Goal: Information Seeking & Learning: Learn about a topic

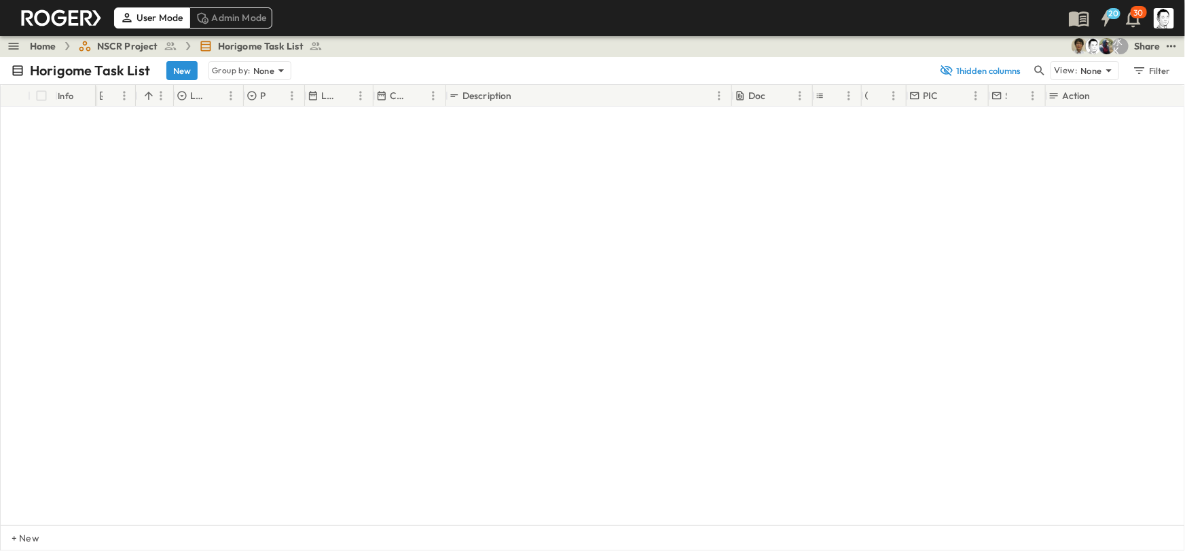
scroll to position [3951, 0]
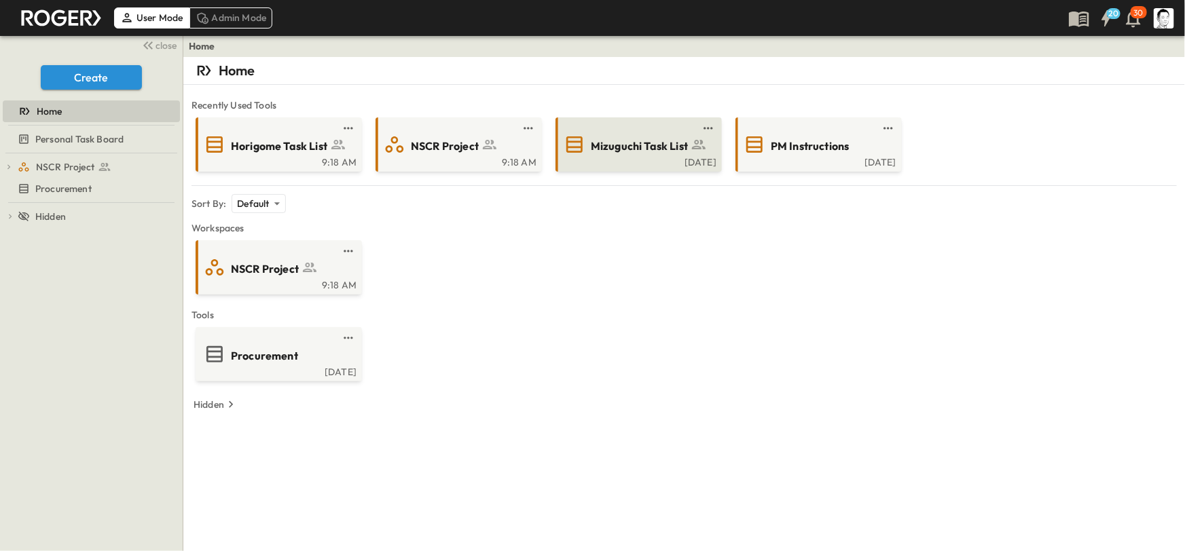
click at [613, 154] on div "Mizuguchi Task List" at bounding box center [637, 145] width 147 height 22
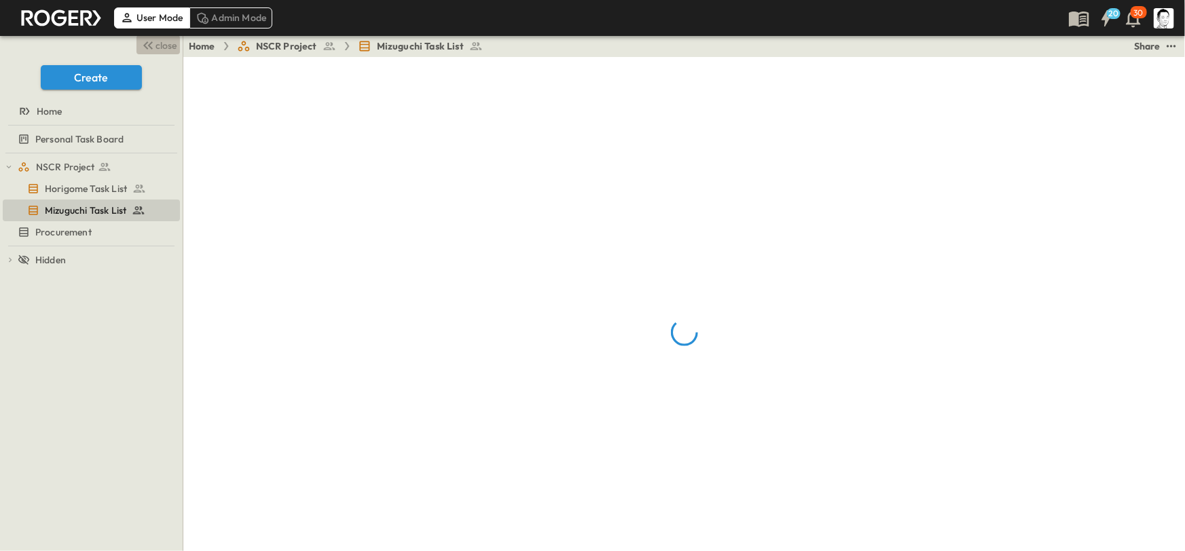
click at [168, 48] on span "close" at bounding box center [166, 46] width 21 height 14
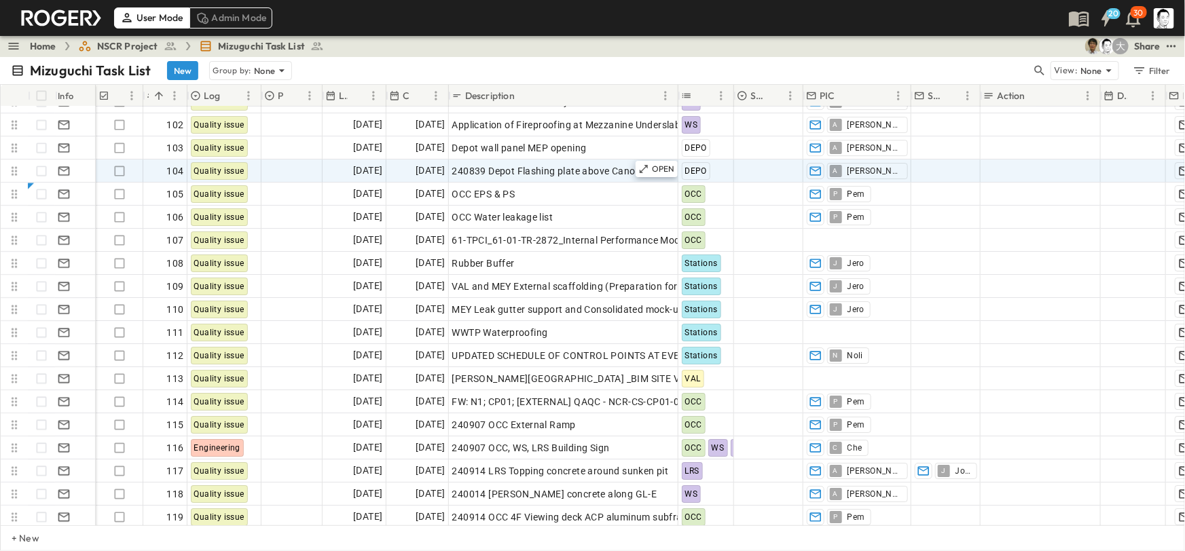
scroll to position [2304, 0]
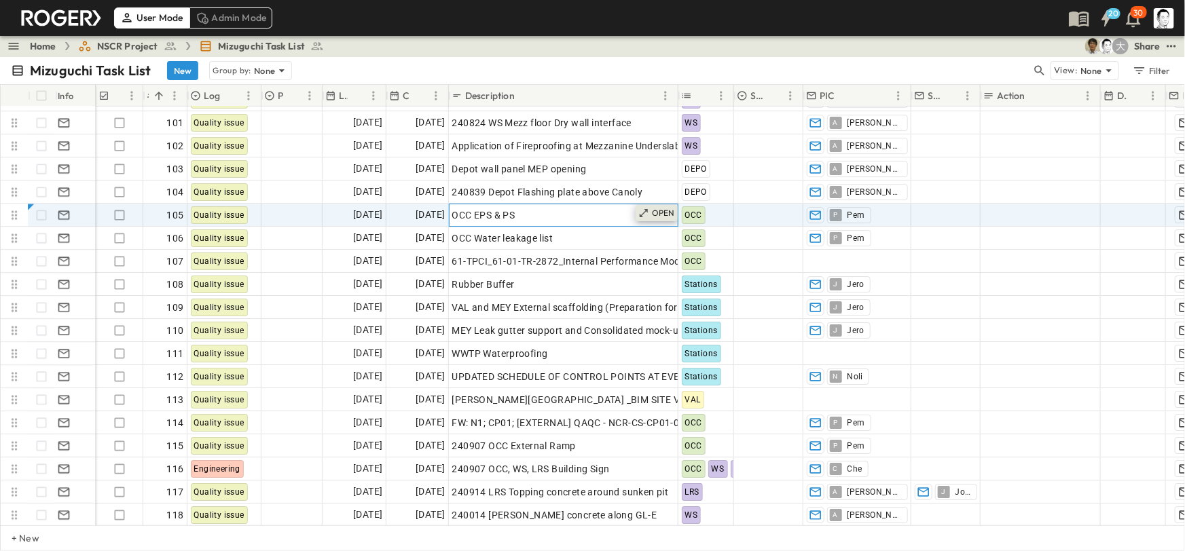
click at [661, 217] on p "OPEN" at bounding box center [663, 213] width 23 height 11
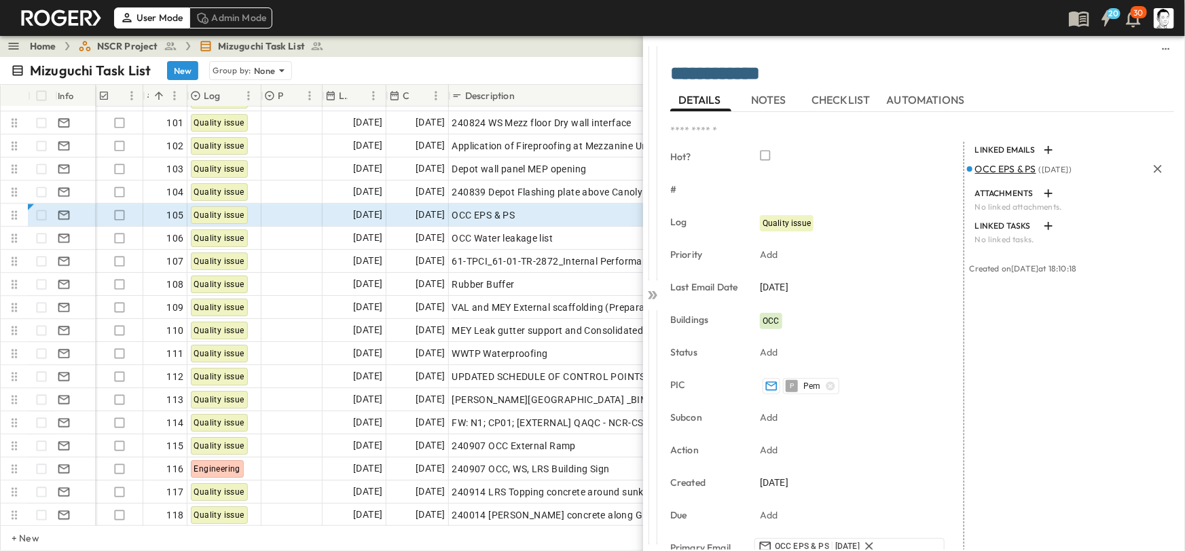
click at [1007, 168] on span "OCC EPS & PS" at bounding box center [1005, 169] width 61 height 12
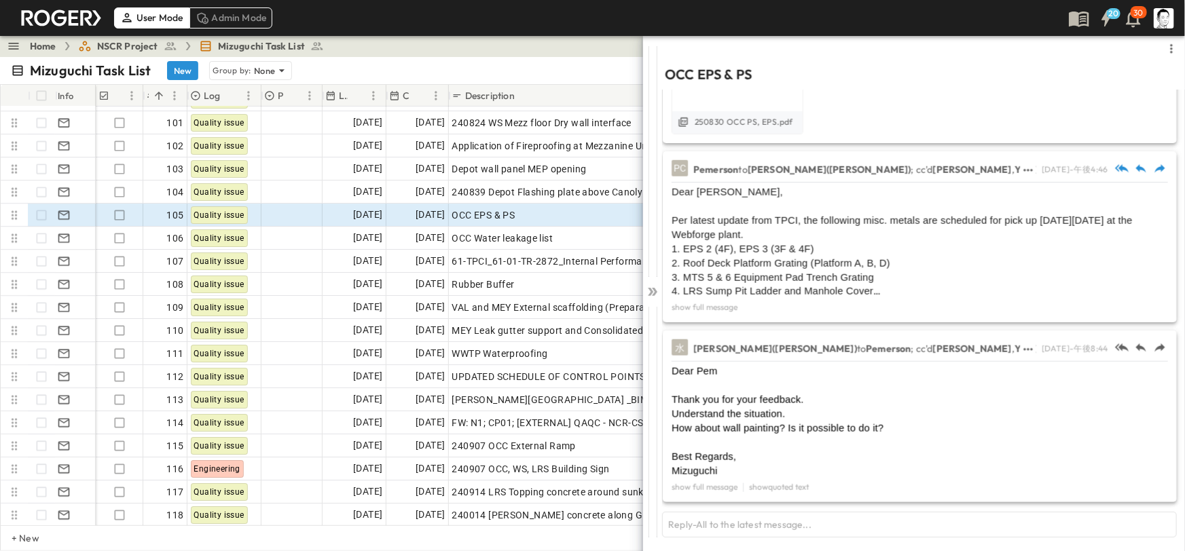
scroll to position [687, 0]
click at [657, 289] on icon at bounding box center [653, 292] width 14 height 14
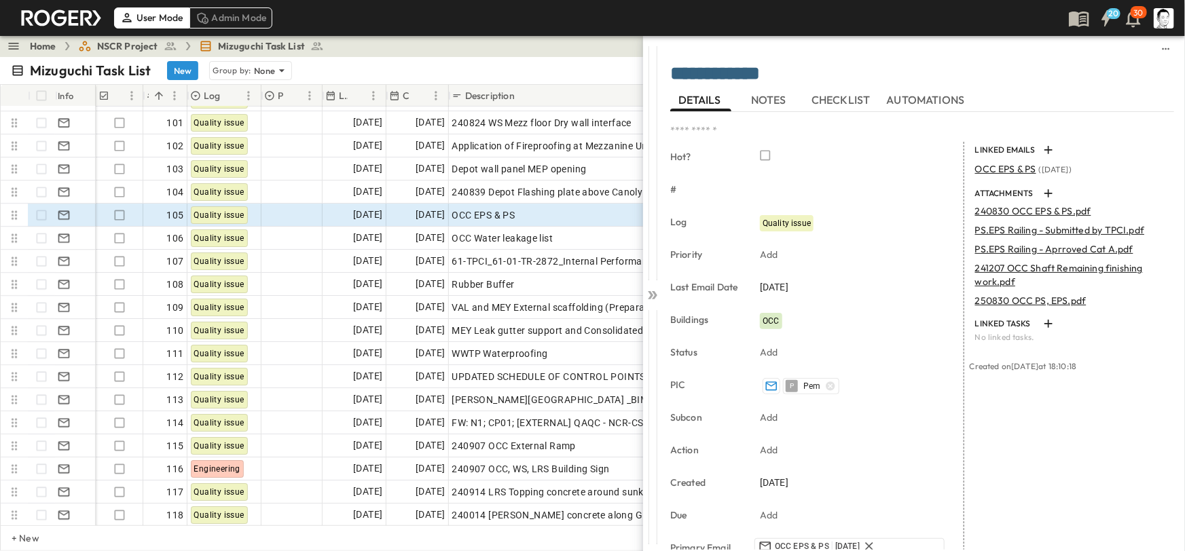
click at [656, 290] on icon at bounding box center [653, 296] width 14 height 14
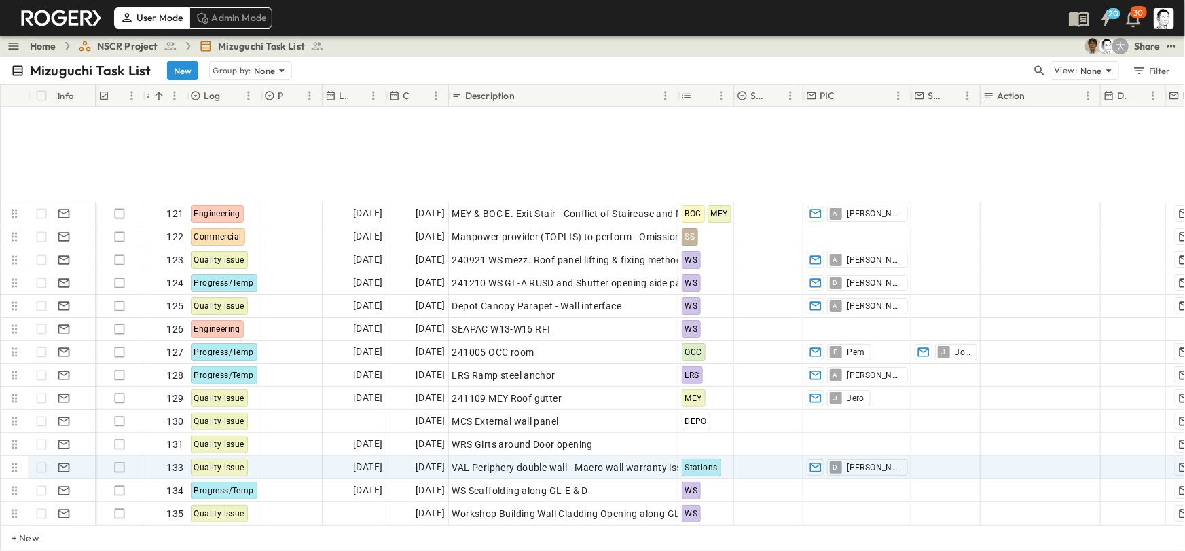
scroll to position [2901, 0]
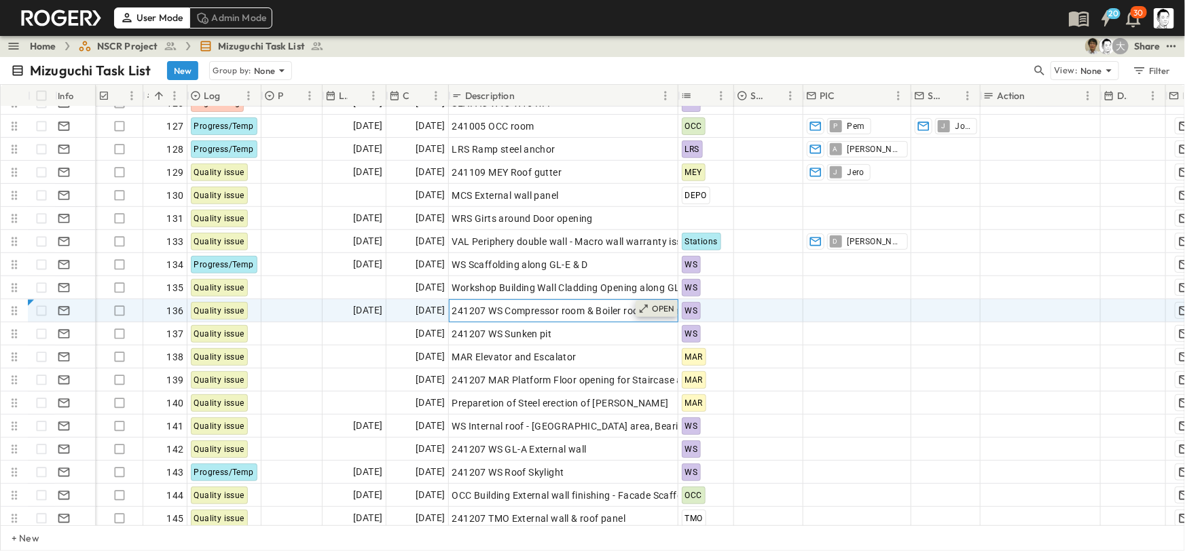
click at [657, 302] on div "OPEN" at bounding box center [657, 309] width 42 height 16
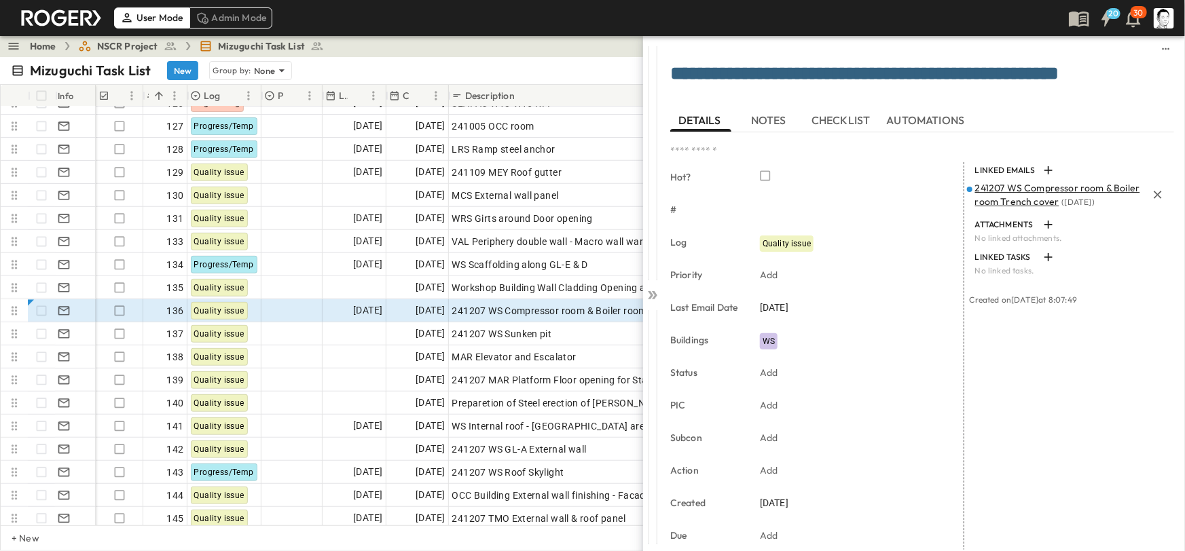
click at [1030, 190] on span "241207 WS Compressor room & Boiler room Trench cover" at bounding box center [1057, 195] width 165 height 26
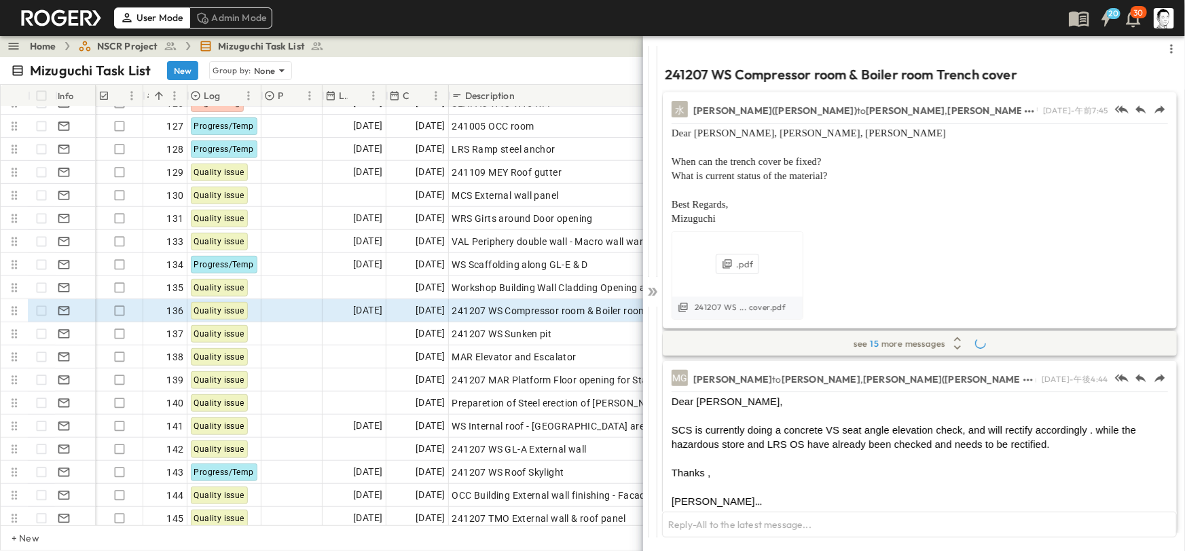
scroll to position [767, 0]
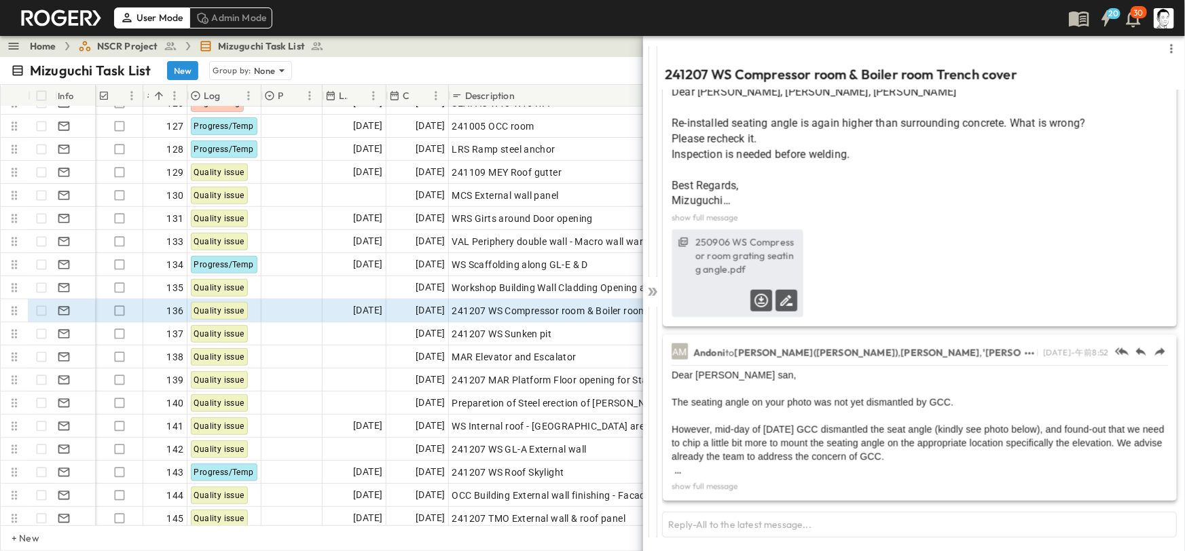
click at [761, 253] on label "250906 WS Compressor room grating seating angle.pdf" at bounding box center [746, 256] width 102 height 41
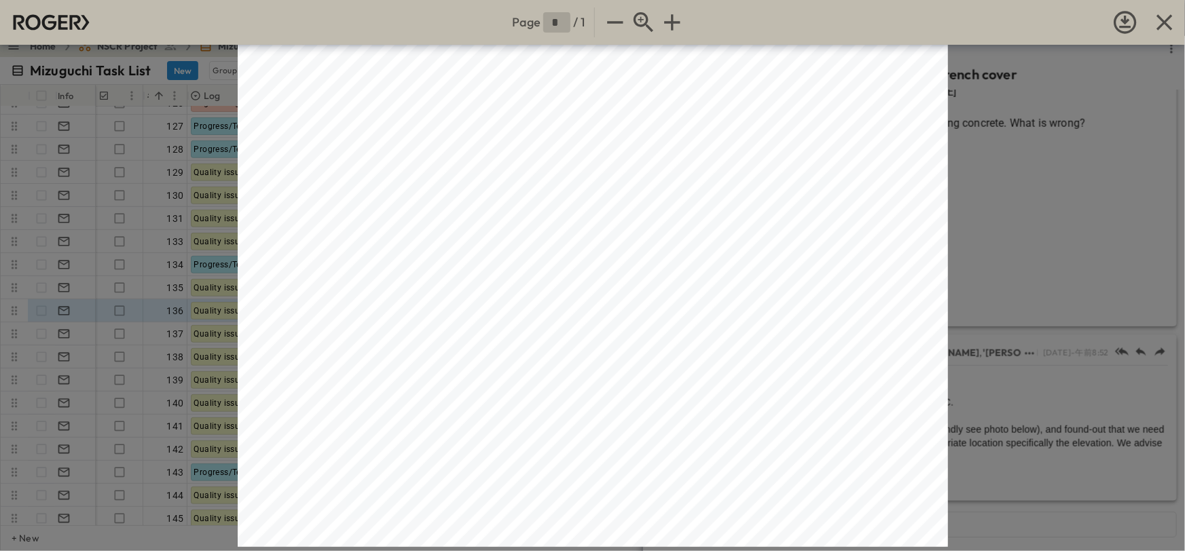
scroll to position [17, 0]
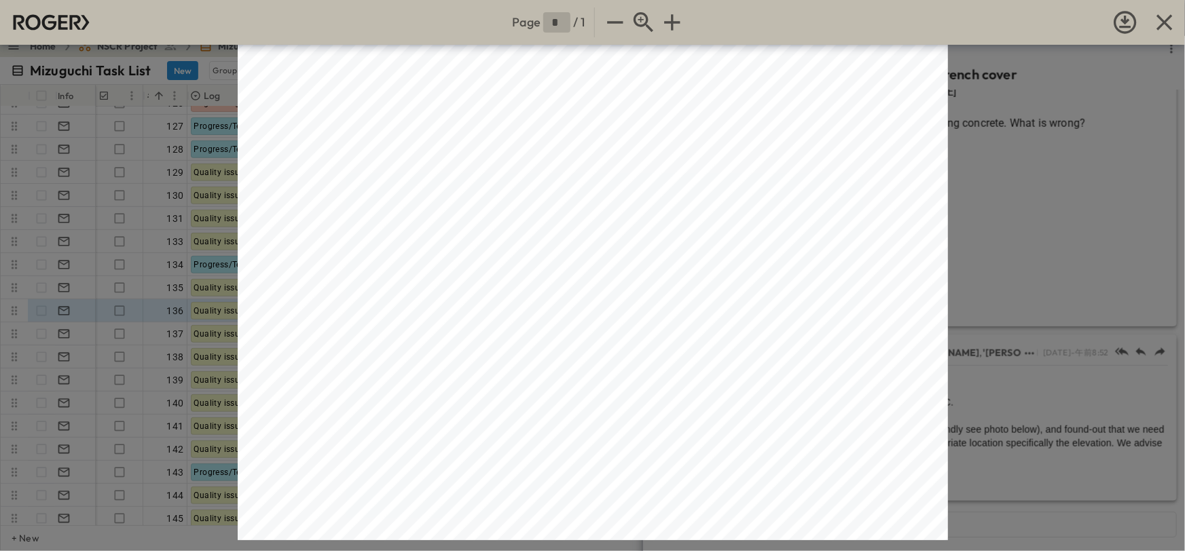
click at [994, 290] on div "Page * / 1" at bounding box center [592, 275] width 1185 height 551
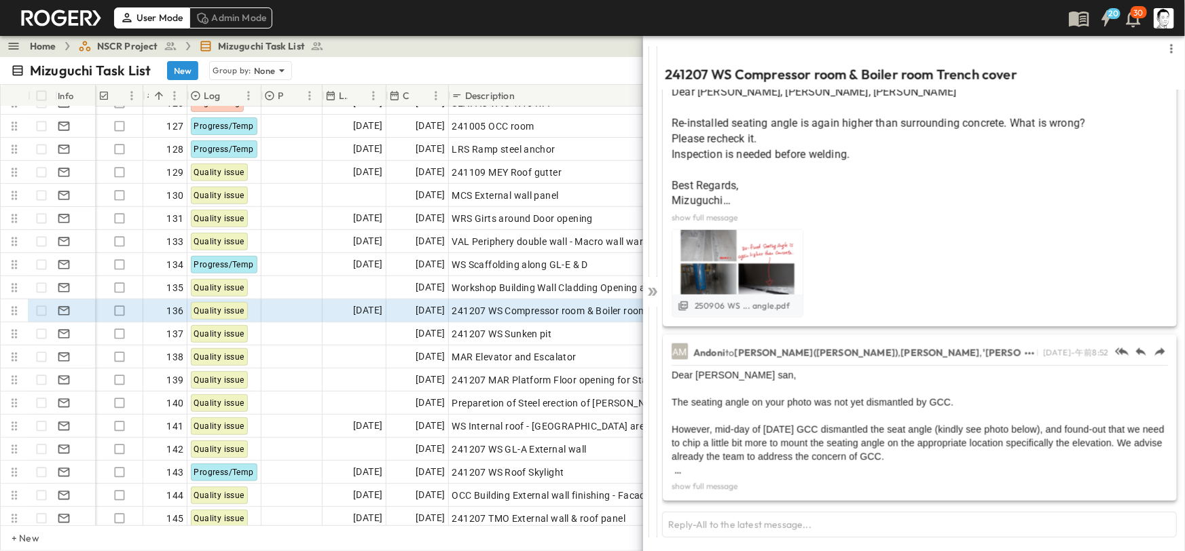
scroll to position [767, 0]
click at [644, 285] on div at bounding box center [652, 289] width 19 height 508
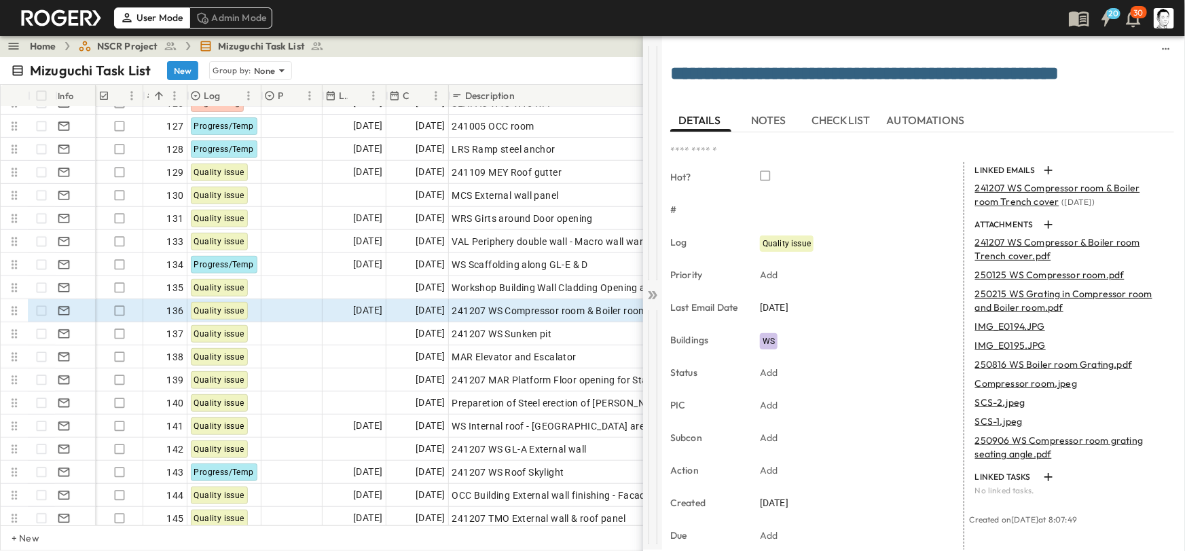
click at [659, 293] on div at bounding box center [652, 292] width 19 height 515
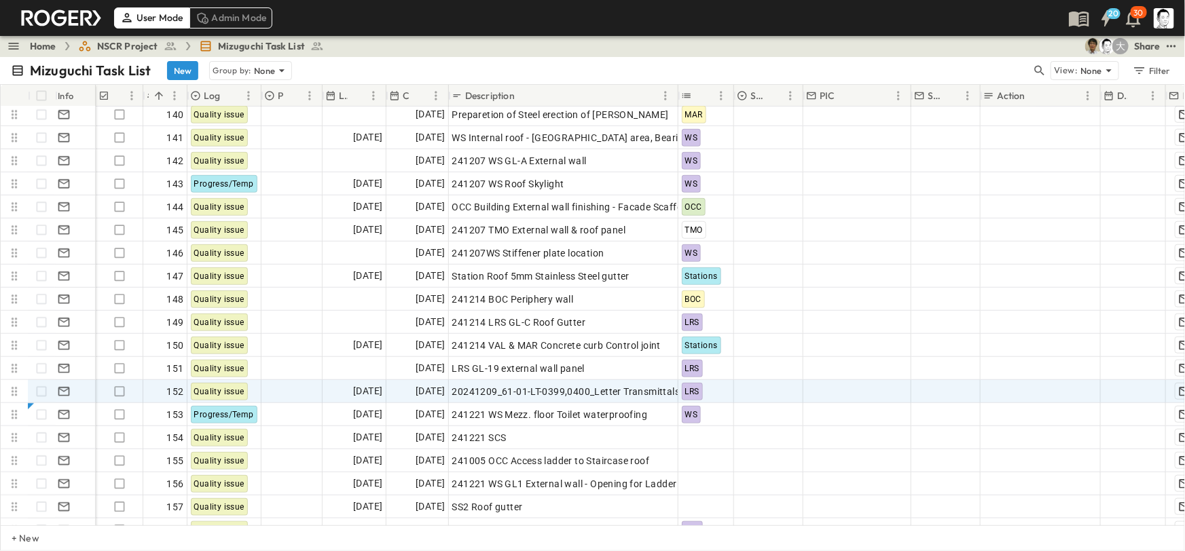
scroll to position [3252, 0]
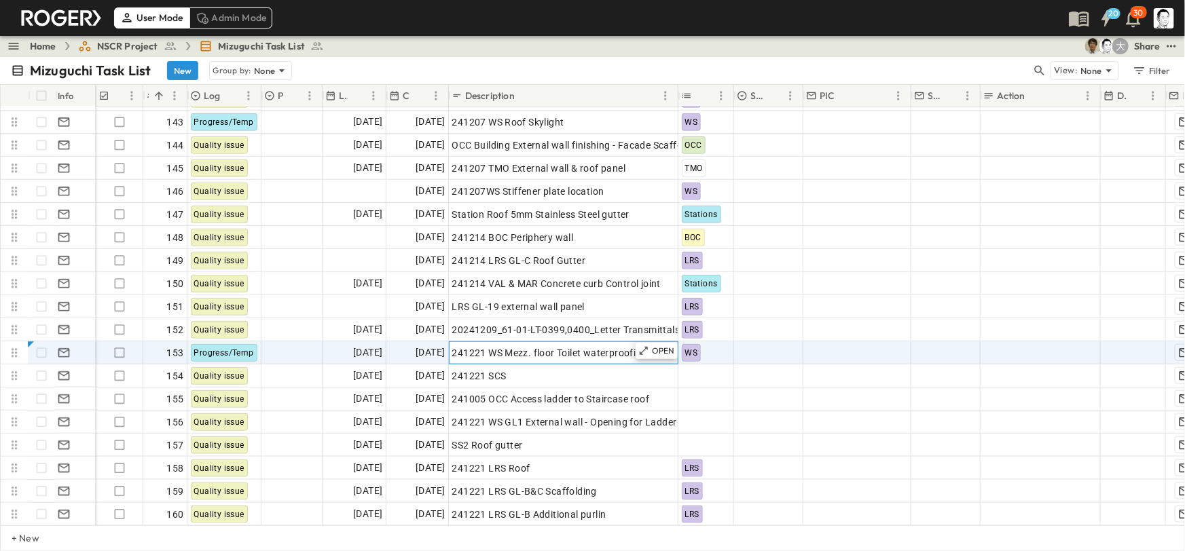
click at [632, 355] on span "241221 WS Mezz. floor Toilet waterproofing" at bounding box center [550, 353] width 196 height 14
click at [664, 356] on div "OPEN" at bounding box center [657, 351] width 42 height 16
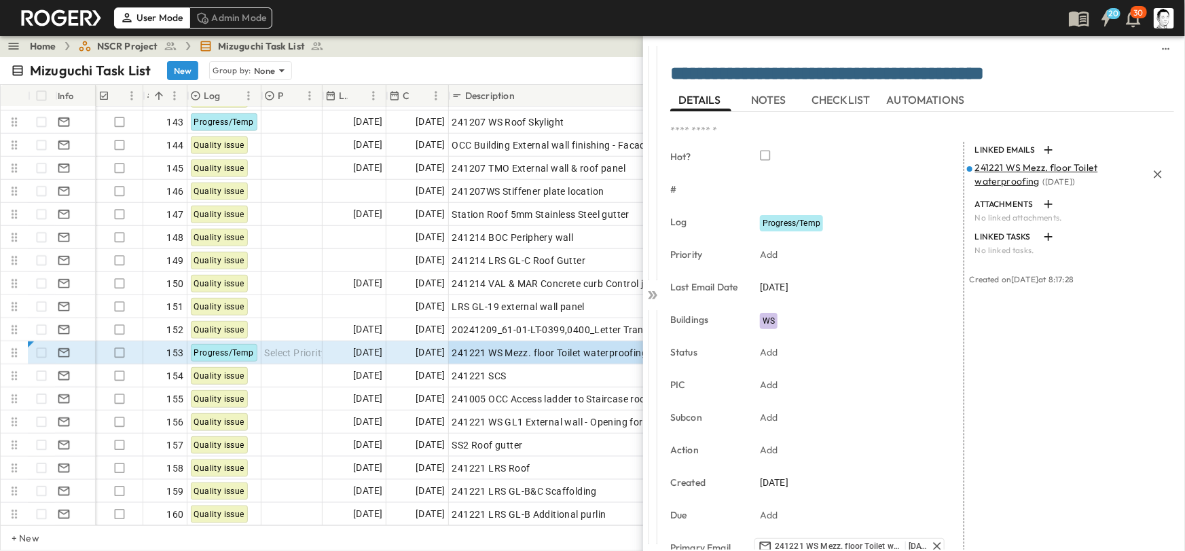
click at [1015, 174] on p "241221 WS Mezz. floor Toilet waterproofing ( [DATE] )" at bounding box center [1061, 174] width 172 height 27
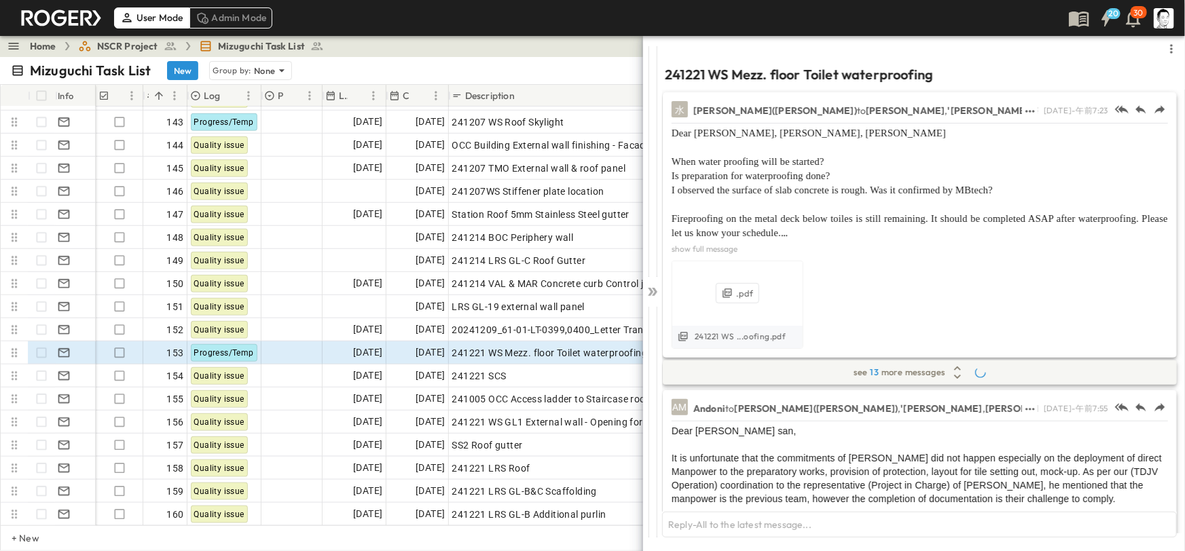
scroll to position [642, 0]
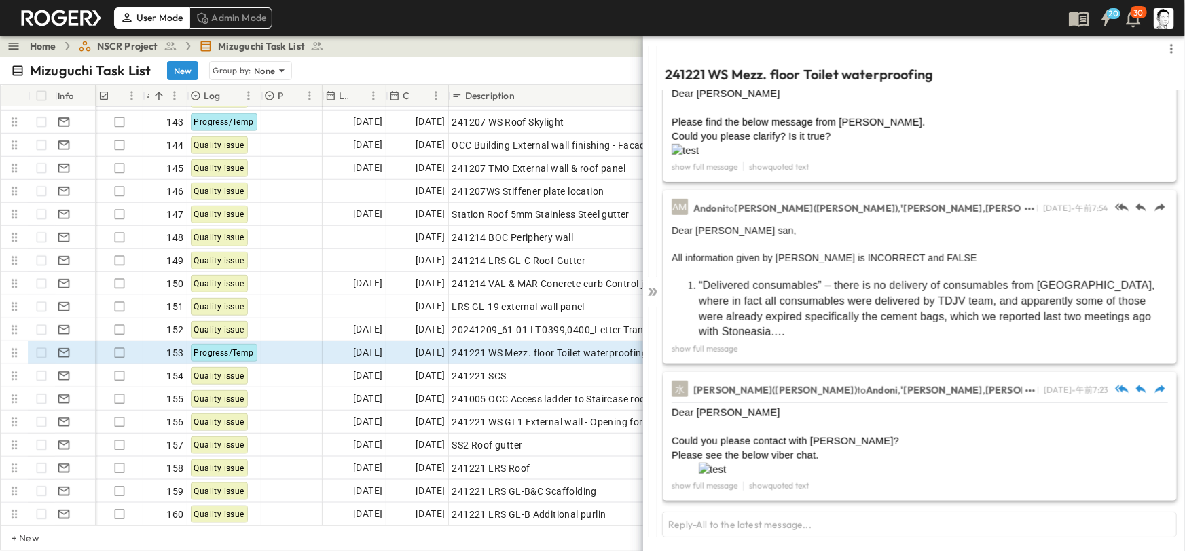
click at [726, 463] on img at bounding box center [712, 470] width 27 height 14
click at [659, 285] on icon at bounding box center [653, 292] width 14 height 14
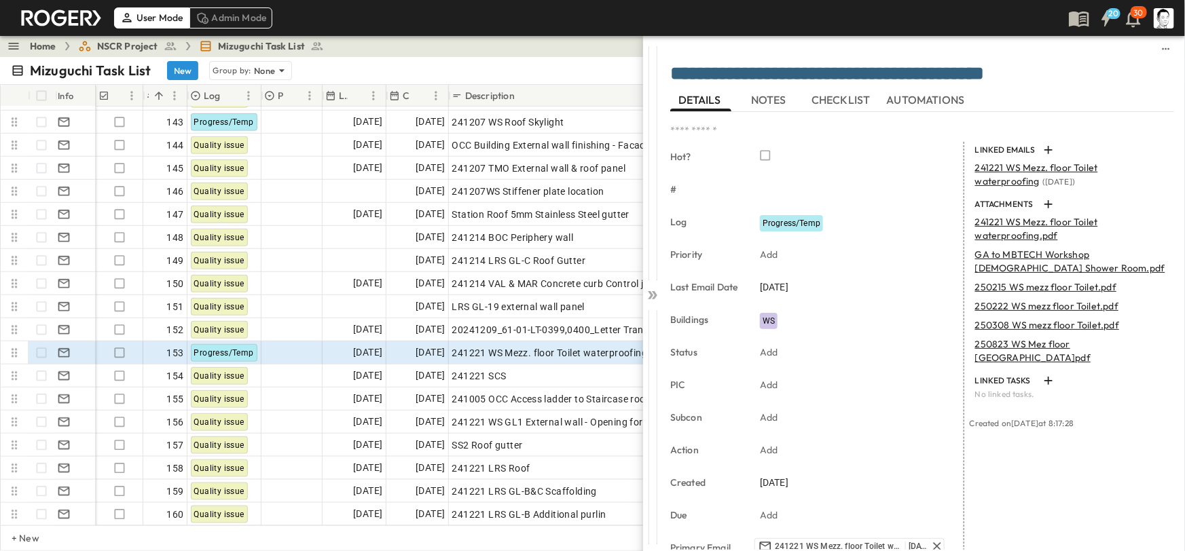
click at [659, 285] on div at bounding box center [652, 292] width 19 height 515
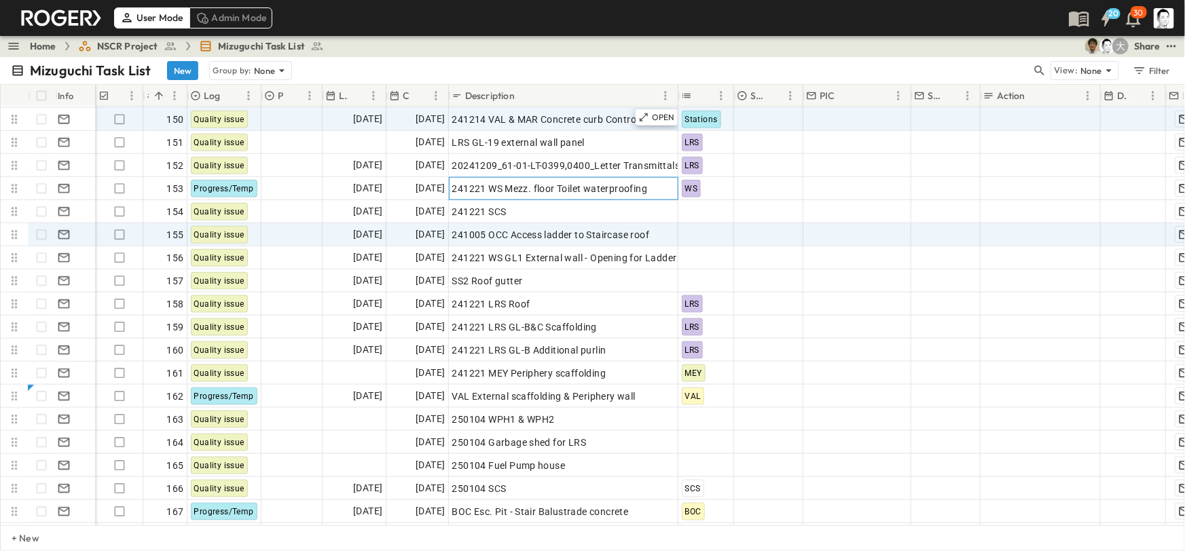
scroll to position [3518, 0]
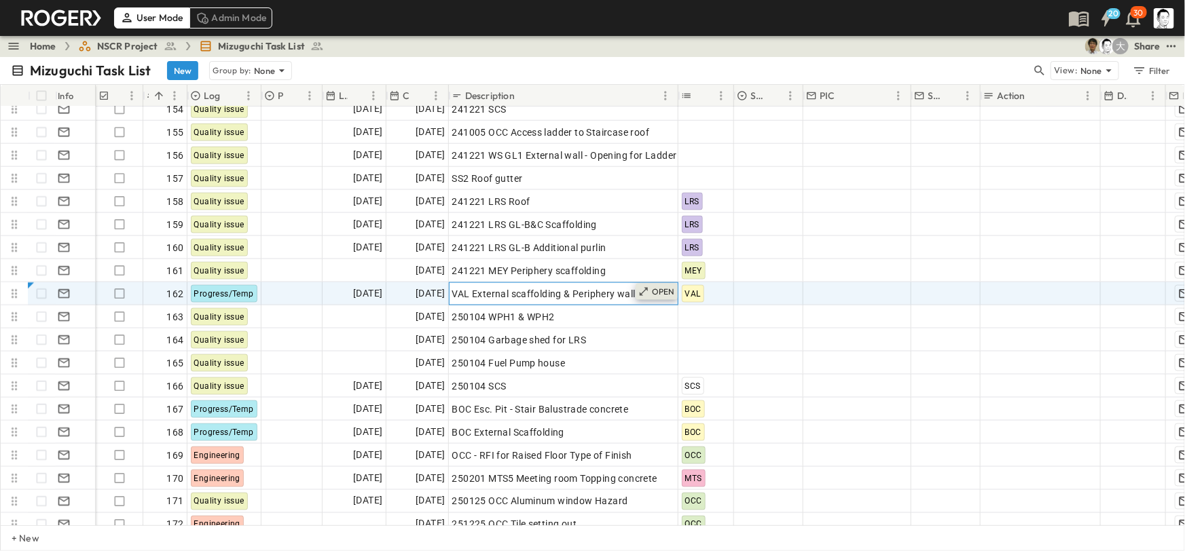
click at [644, 289] on icon at bounding box center [643, 292] width 11 height 11
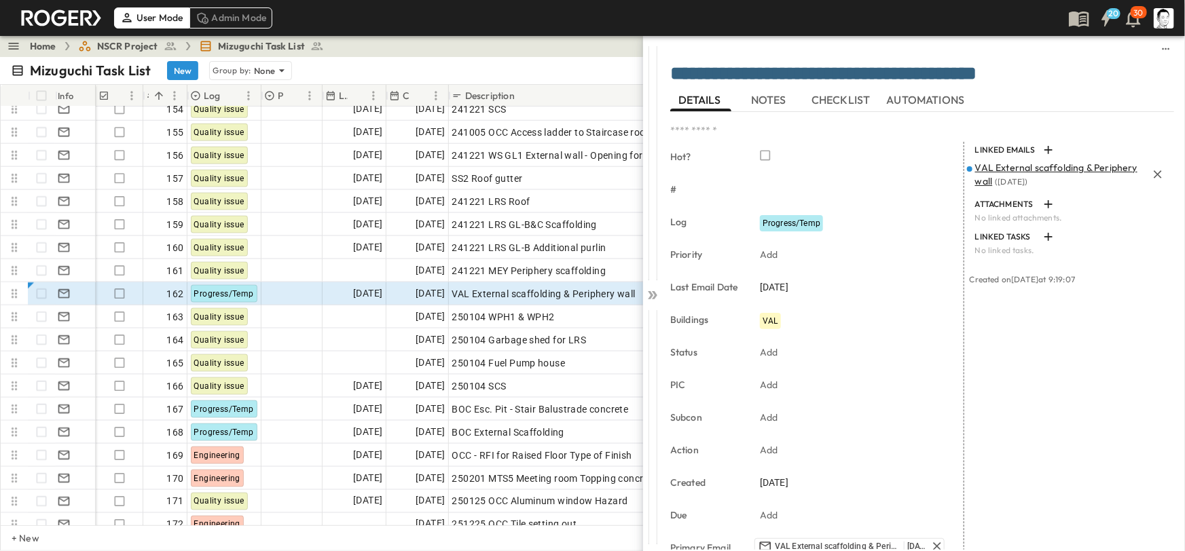
click at [1023, 158] on div "VAL External scaffolding & Periphery wall ( [DATE] )" at bounding box center [1070, 174] width 191 height 33
click at [1021, 162] on span "VAL External scaffolding & Periphery wall" at bounding box center [1056, 175] width 162 height 26
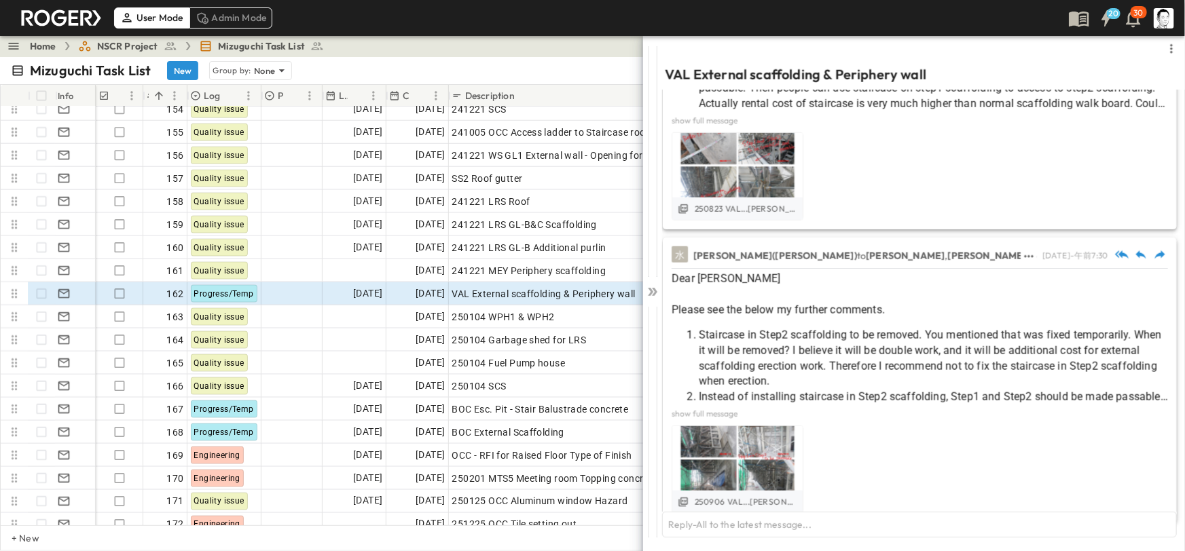
scroll to position [720, 0]
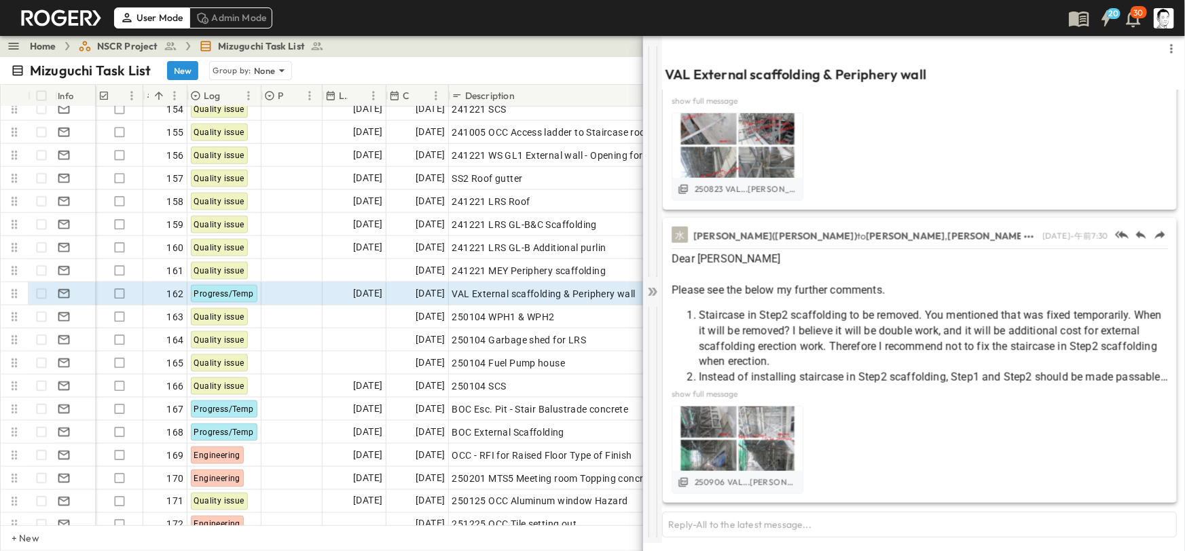
click at [647, 291] on icon at bounding box center [653, 292] width 14 height 14
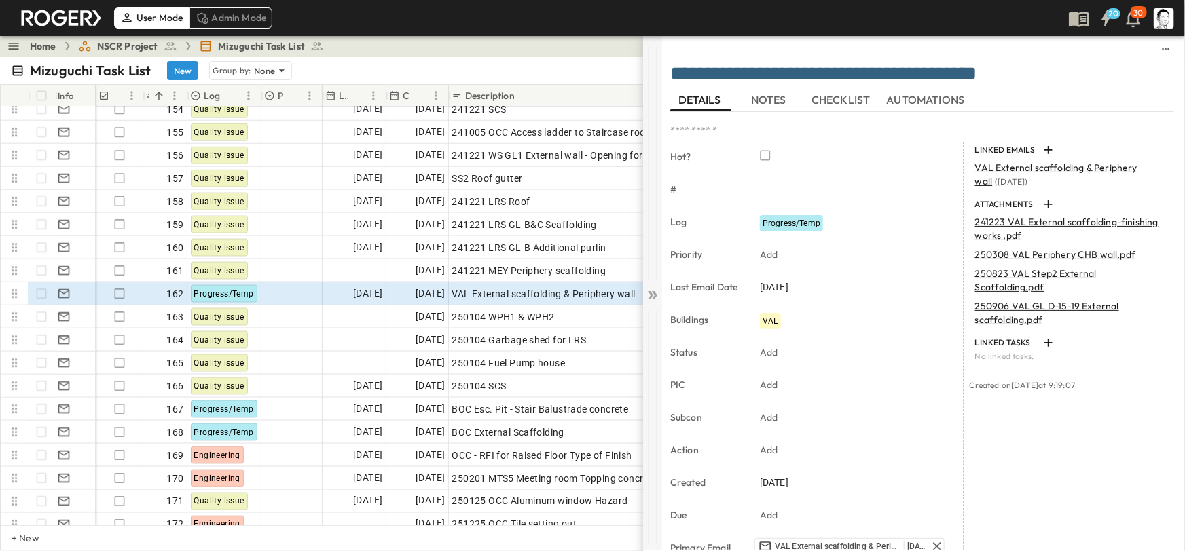
click at [653, 297] on icon at bounding box center [653, 296] width 14 height 14
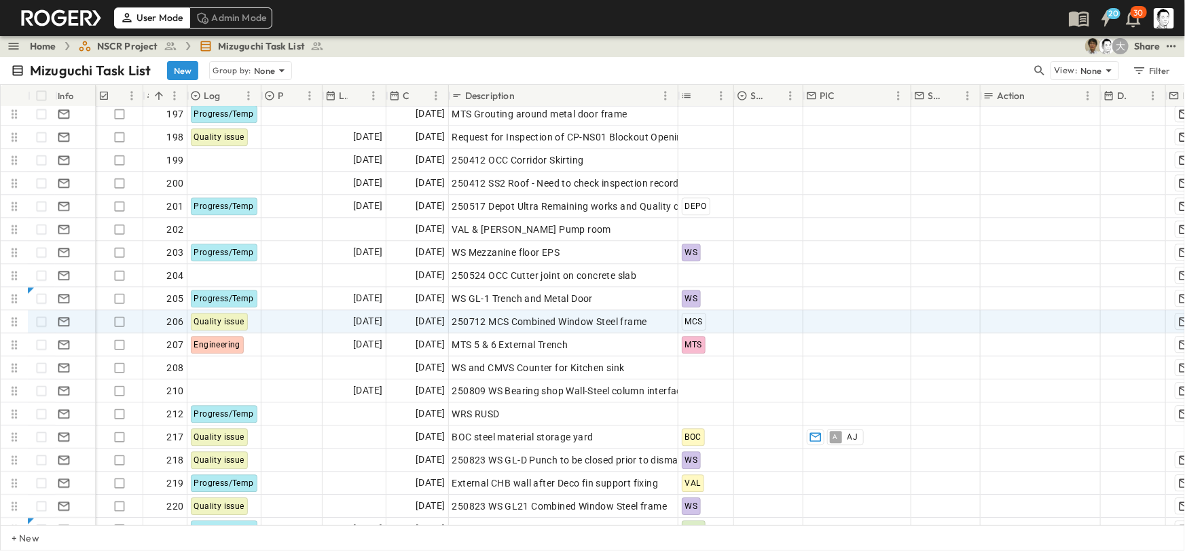
scroll to position [4568, 0]
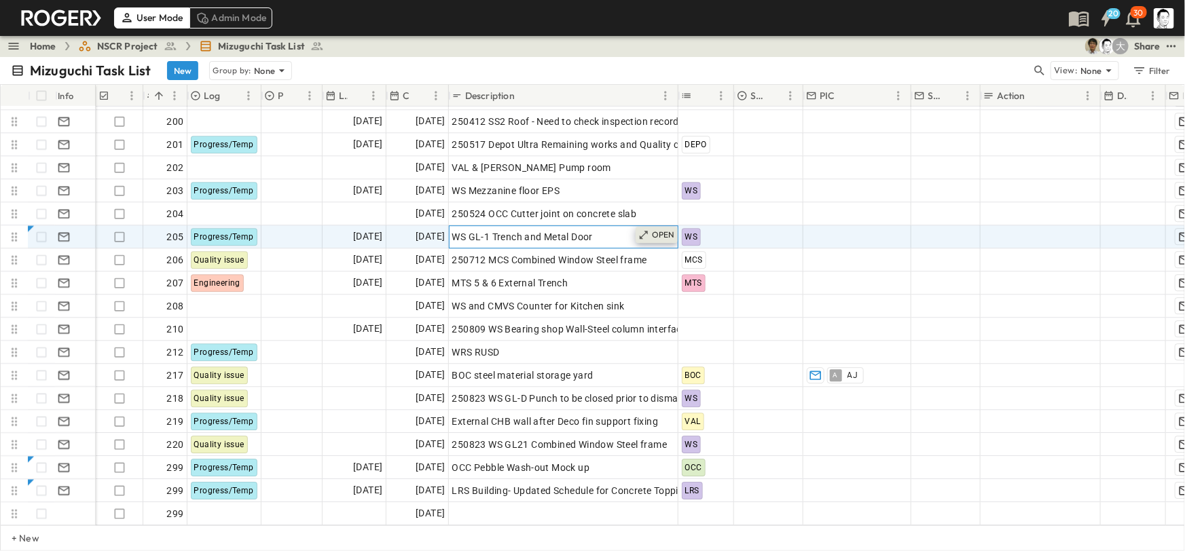
click at [646, 237] on icon at bounding box center [643, 235] width 11 height 11
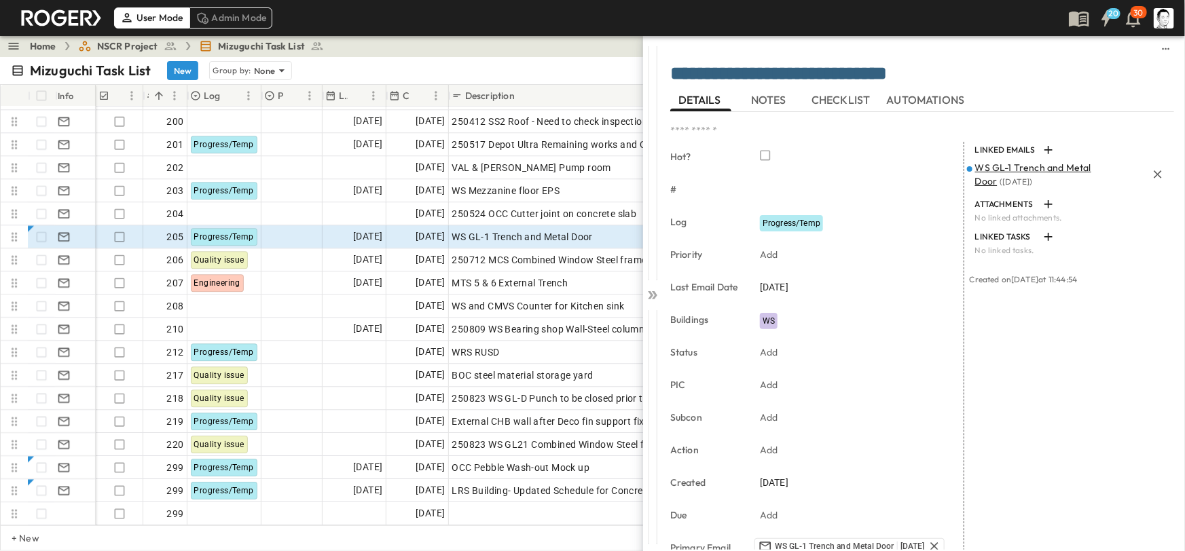
click at [975, 177] on span "WS GL-1 Trench and Metal Door" at bounding box center [1033, 175] width 116 height 26
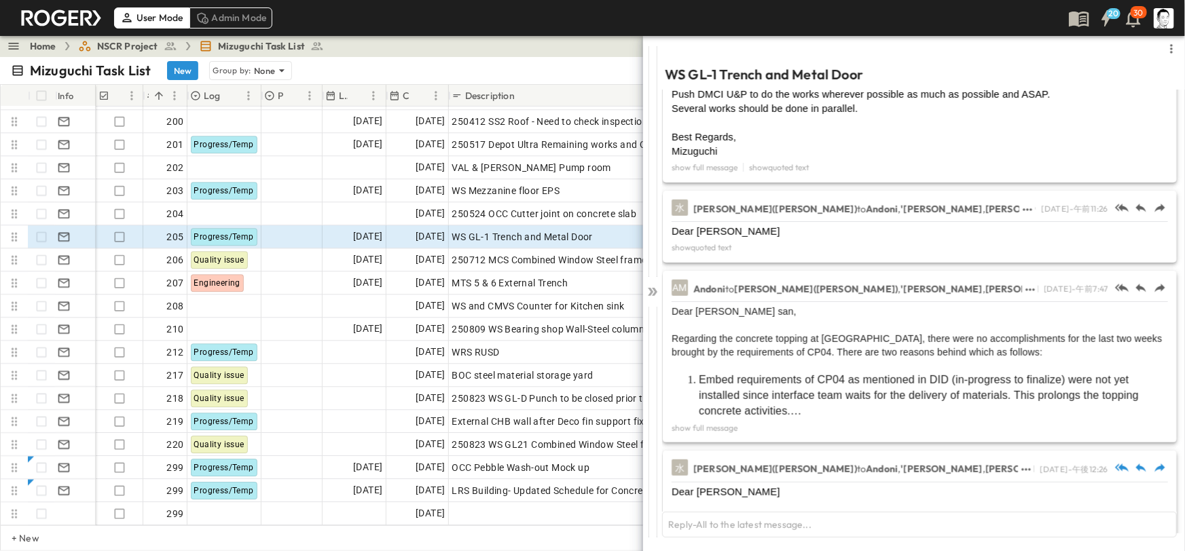
scroll to position [431, 0]
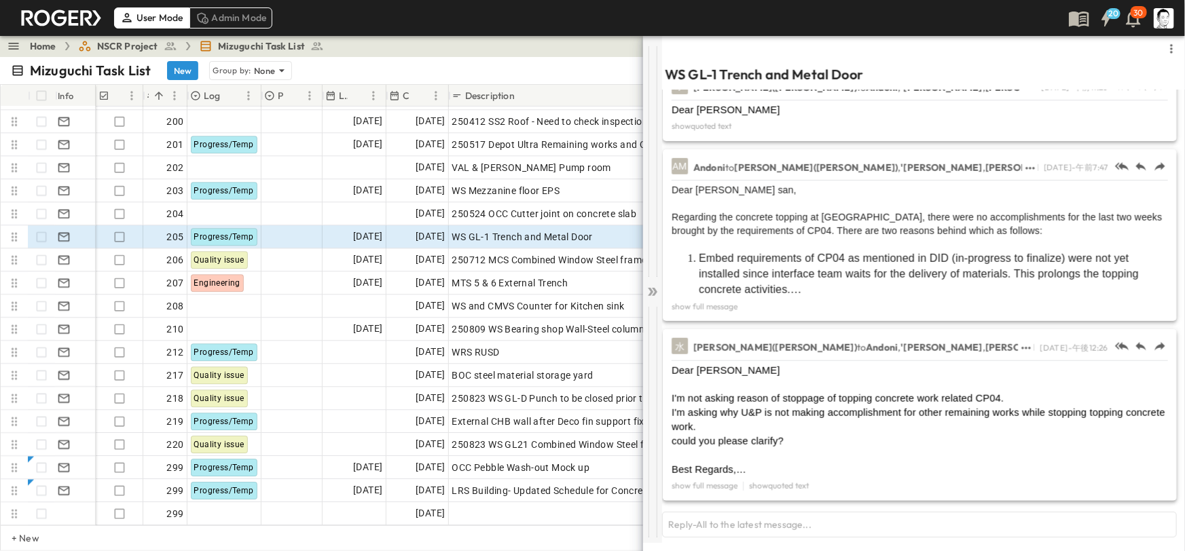
click at [661, 295] on div at bounding box center [652, 289] width 19 height 508
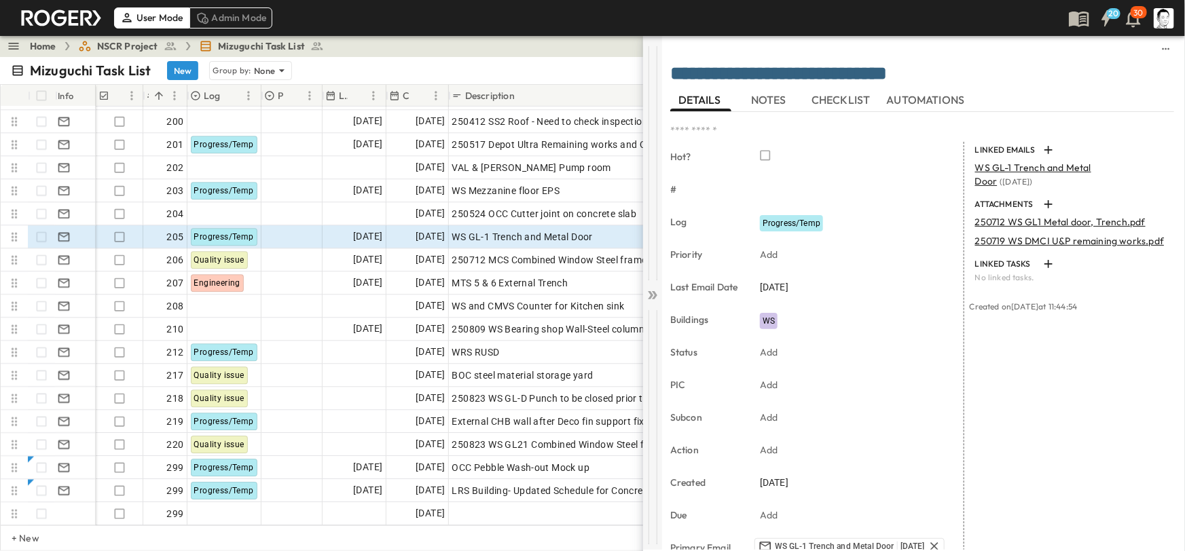
click at [656, 289] on icon at bounding box center [653, 296] width 14 height 14
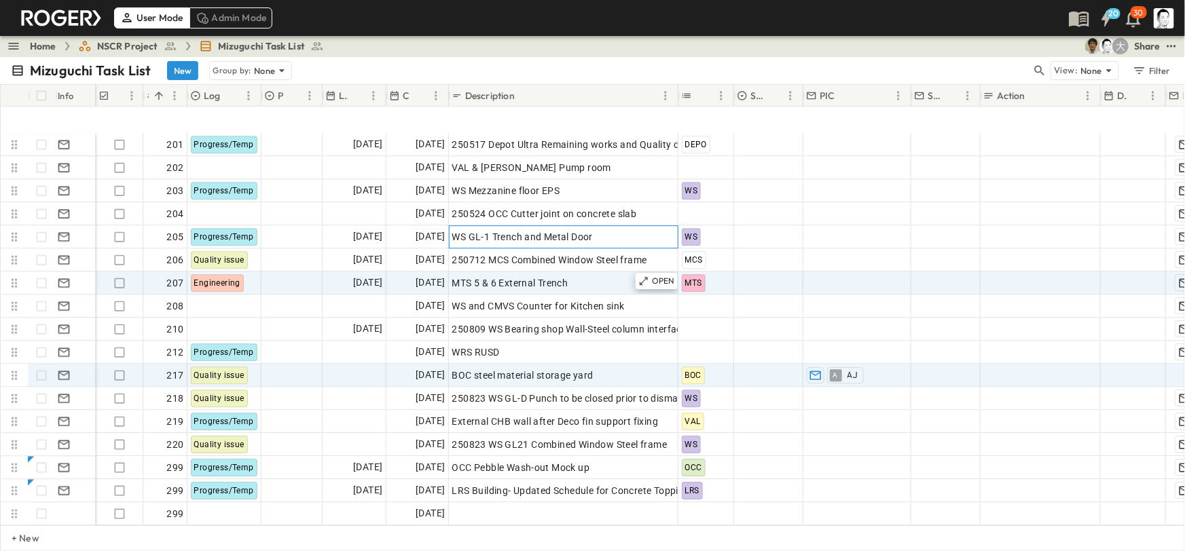
scroll to position [4672, 0]
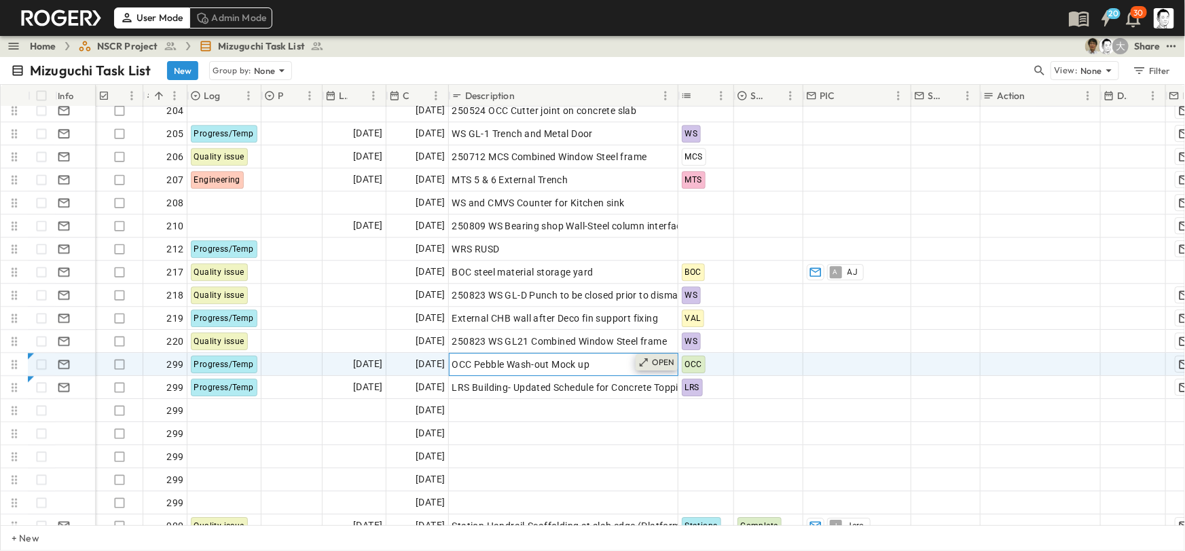
click at [647, 364] on icon at bounding box center [643, 362] width 11 height 11
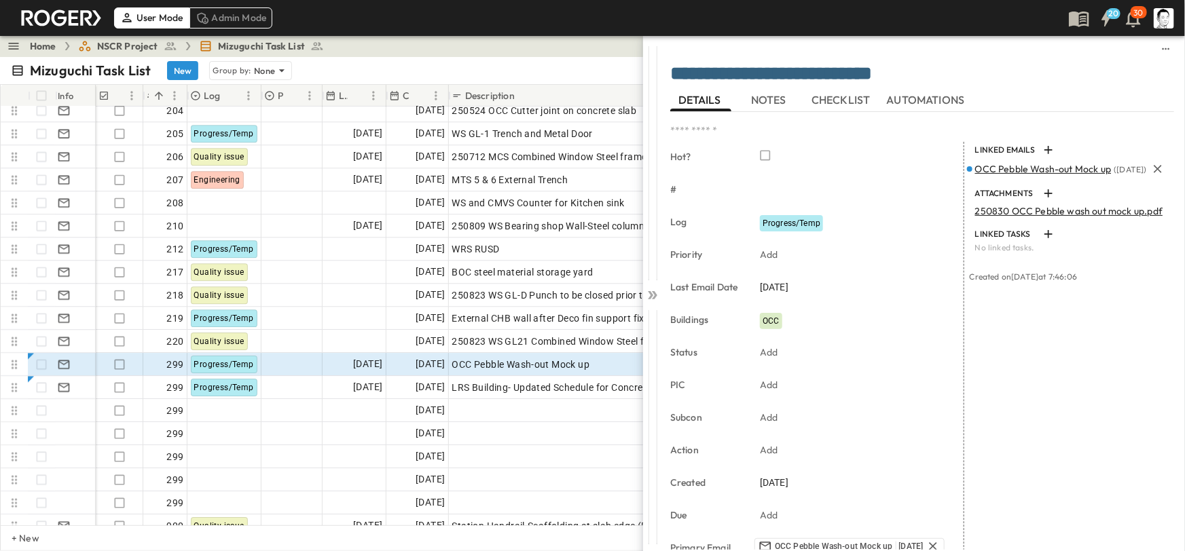
click at [1009, 170] on span "OCC Pebble Wash-out Mock up" at bounding box center [1043, 169] width 137 height 12
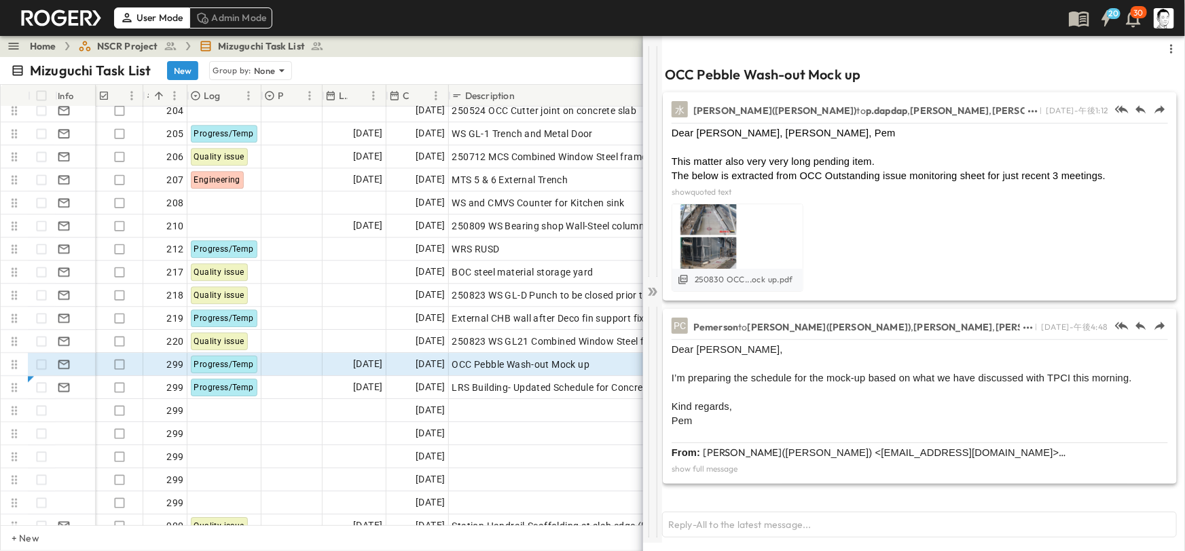
click at [655, 289] on icon at bounding box center [654, 292] width 5 height 8
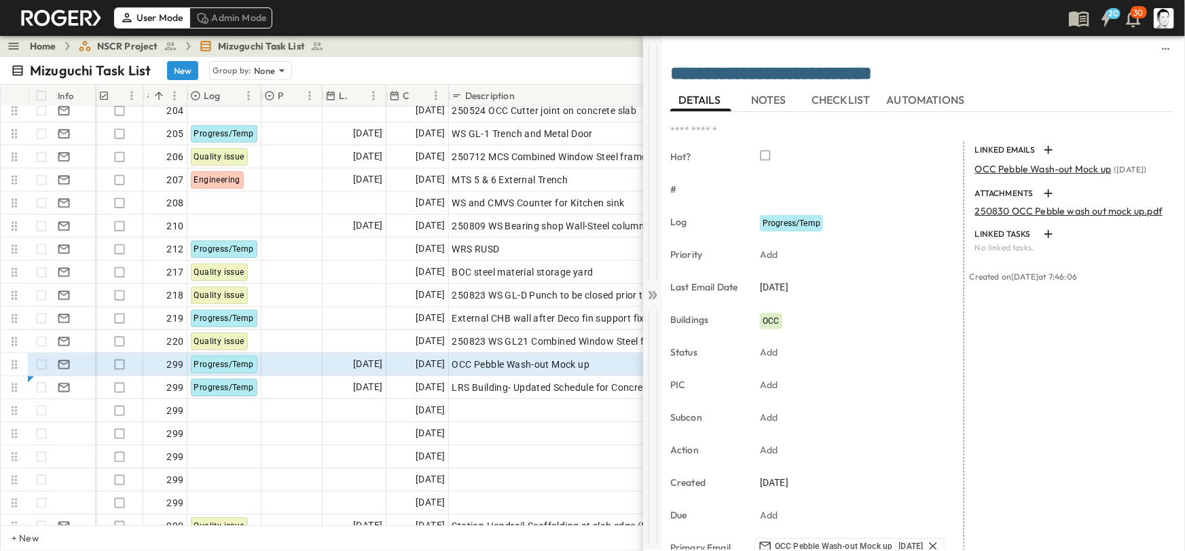
click at [657, 291] on icon at bounding box center [653, 296] width 14 height 14
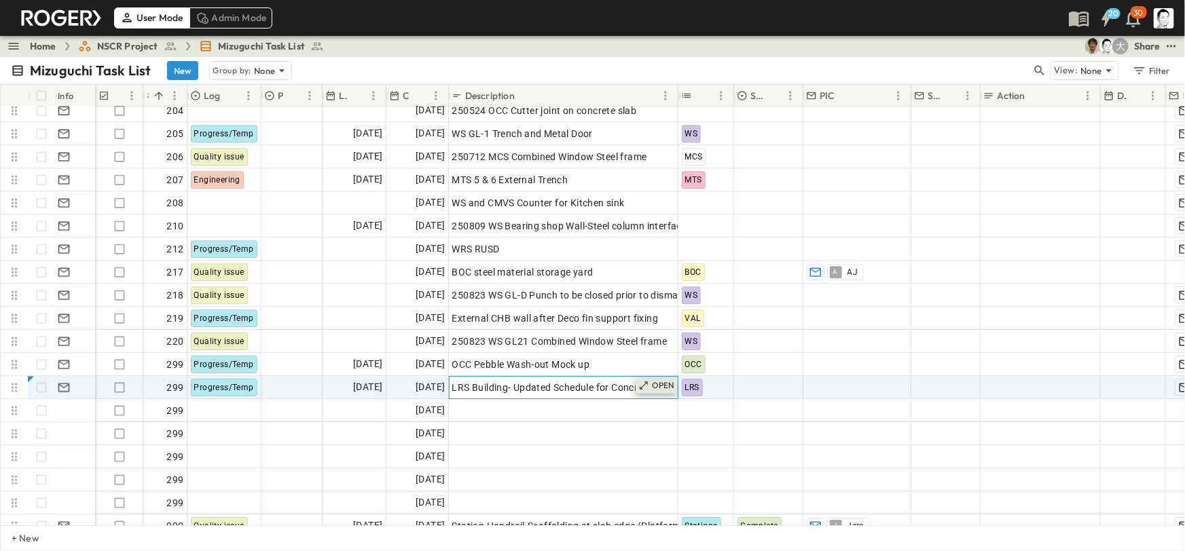
click at [658, 385] on p "OPEN" at bounding box center [663, 385] width 23 height 11
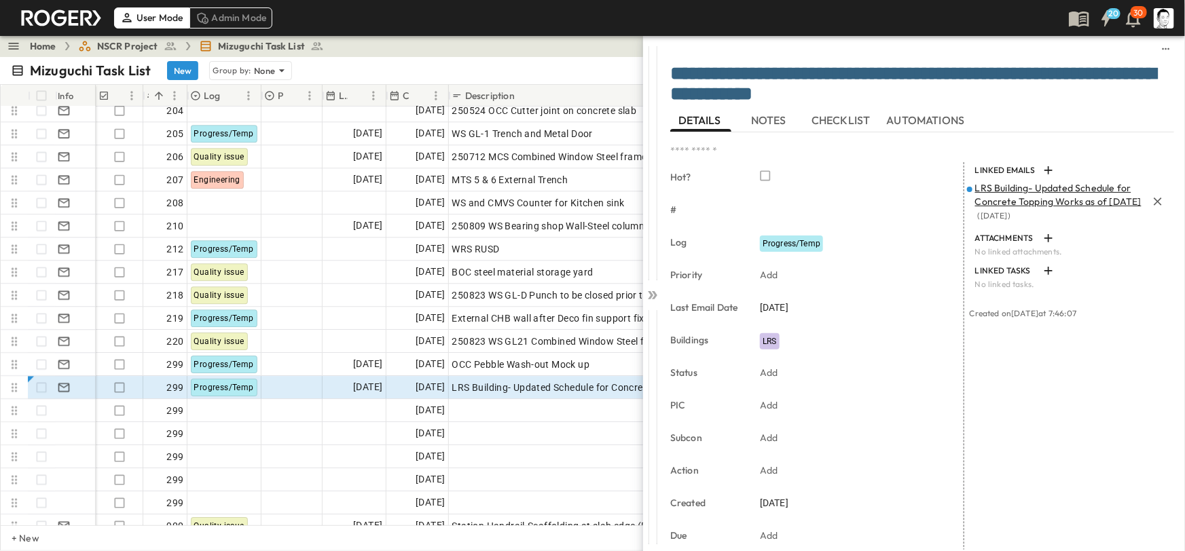
click at [992, 208] on span "LRS Building- Updated Schedule for Concrete Topping Works as of [DATE]" at bounding box center [1058, 195] width 166 height 26
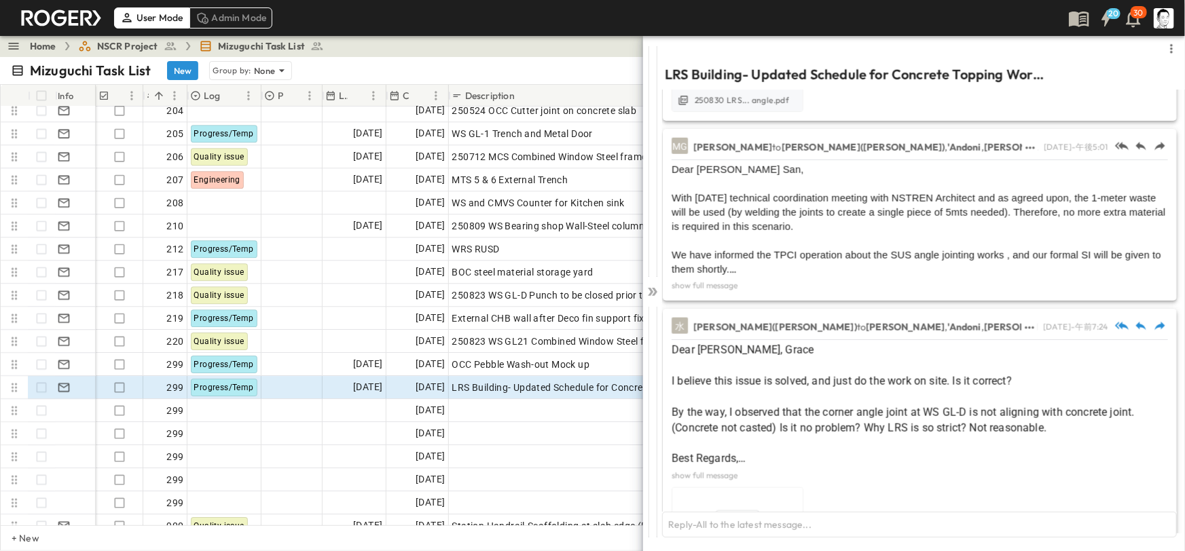
scroll to position [795, 0]
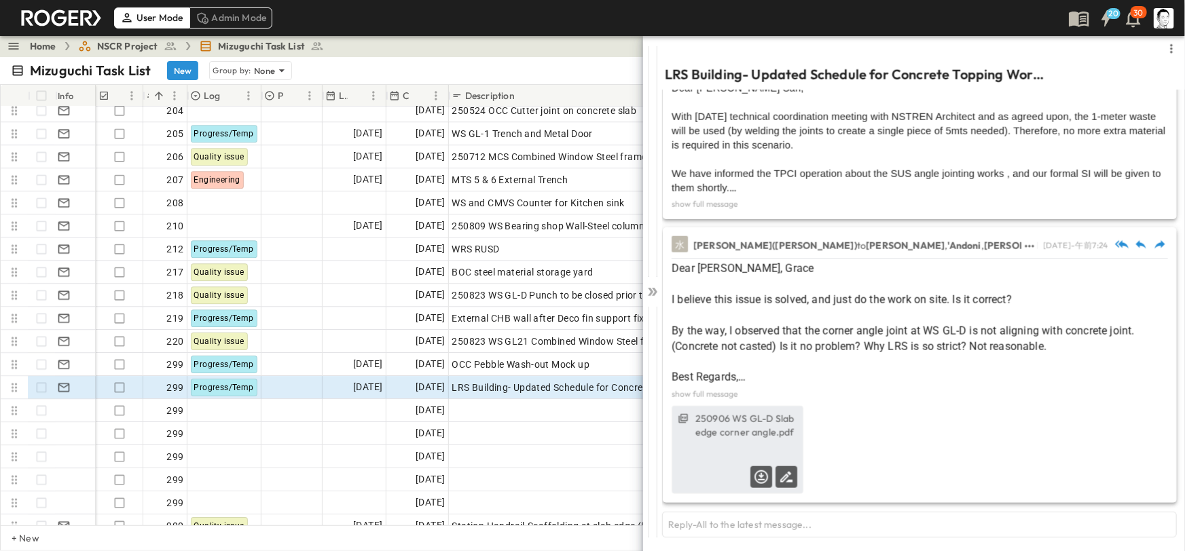
click at [764, 424] on label "250906 WS GL-D Slab edge corner angle.pdf" at bounding box center [746, 425] width 102 height 27
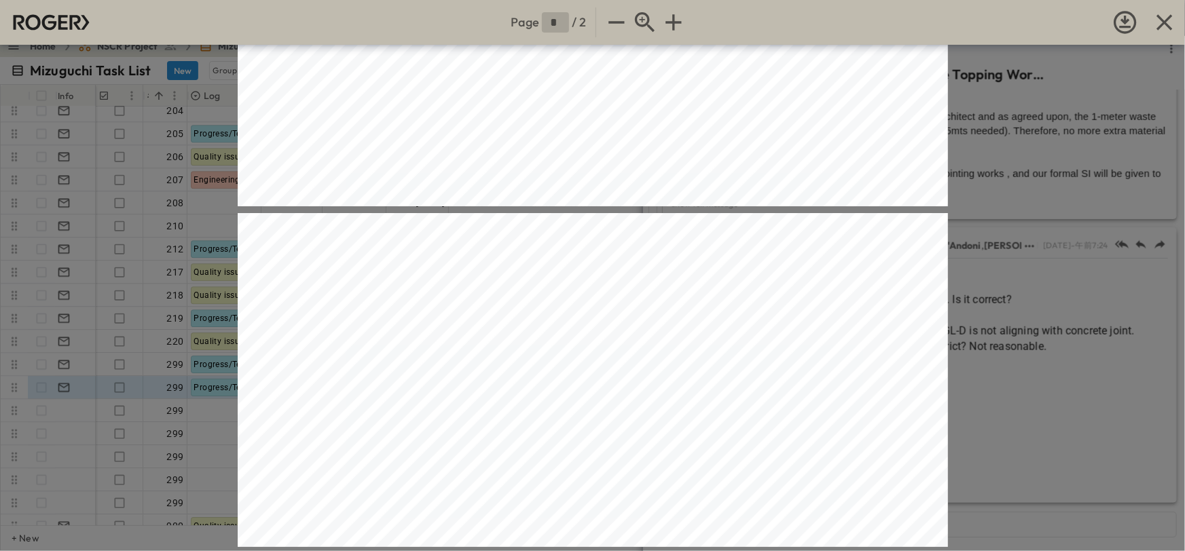
type input "*"
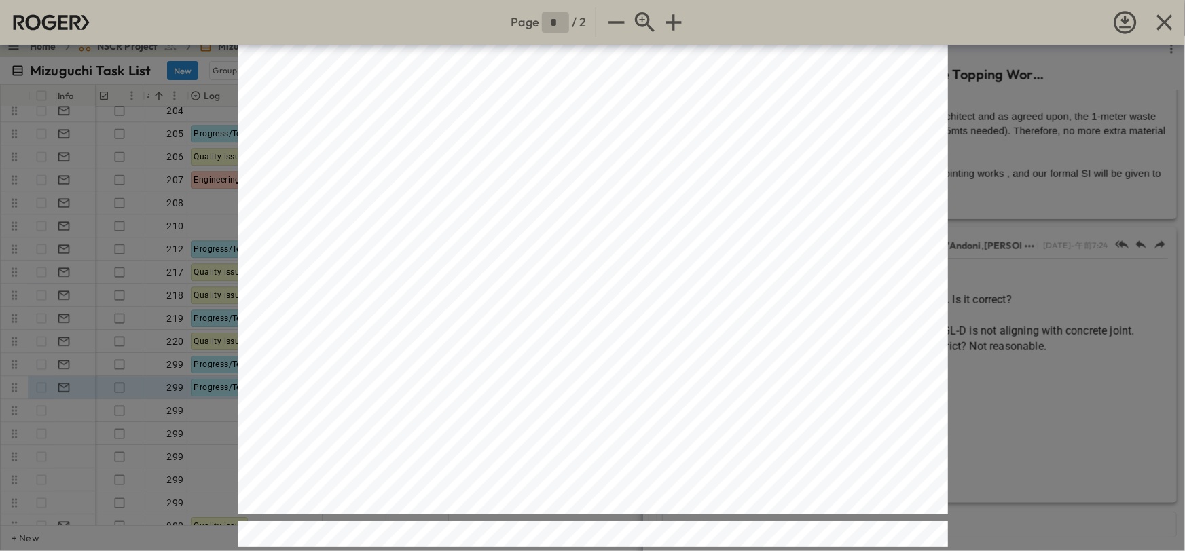
scroll to position [0, 0]
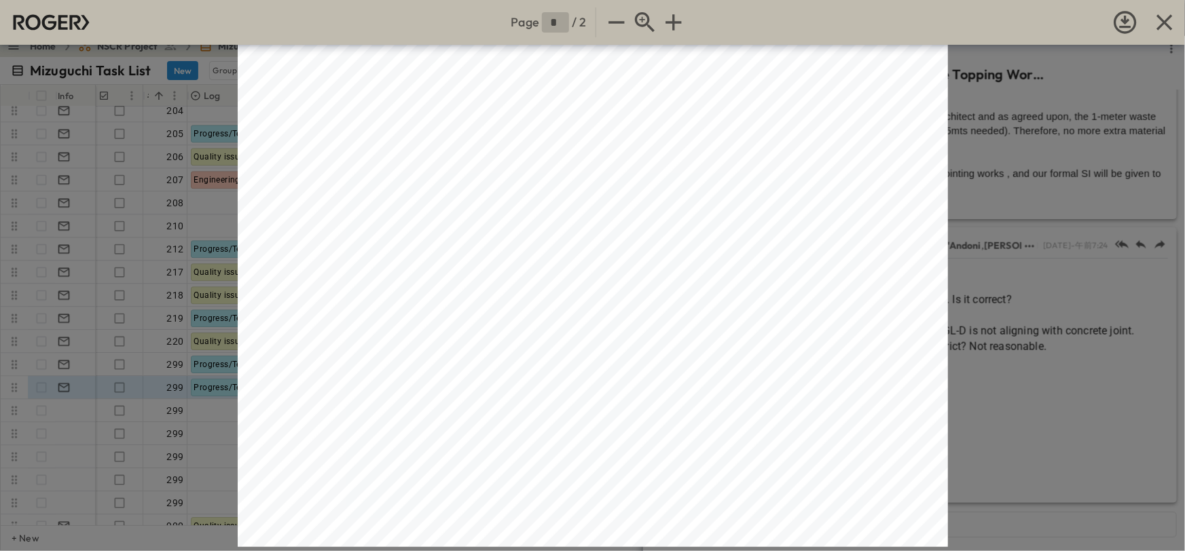
click at [1004, 219] on div "Page * / 2" at bounding box center [592, 275] width 1185 height 551
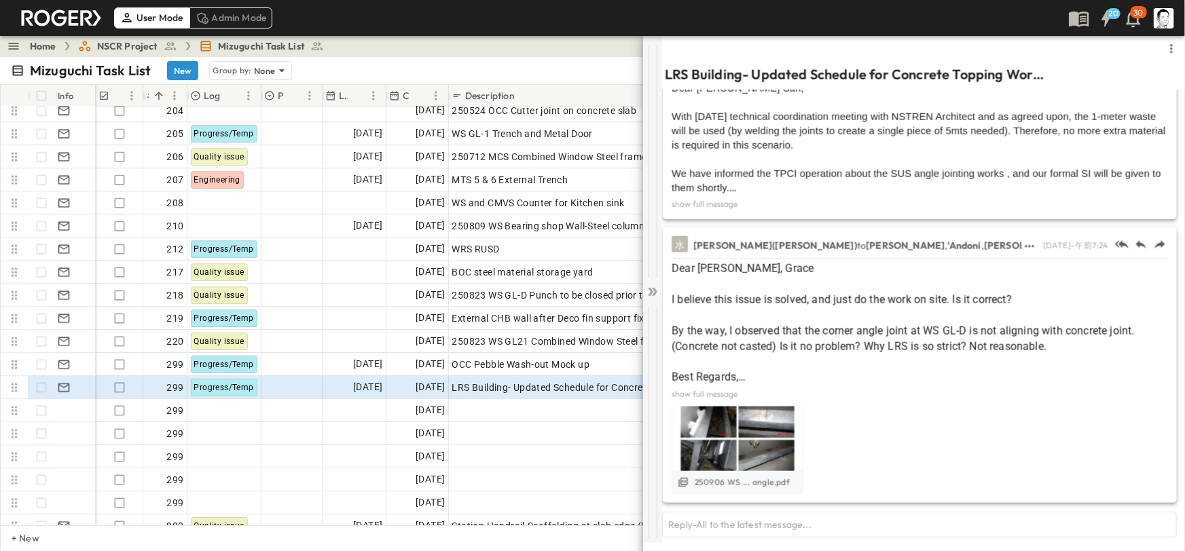
click at [649, 293] on icon at bounding box center [653, 292] width 14 height 14
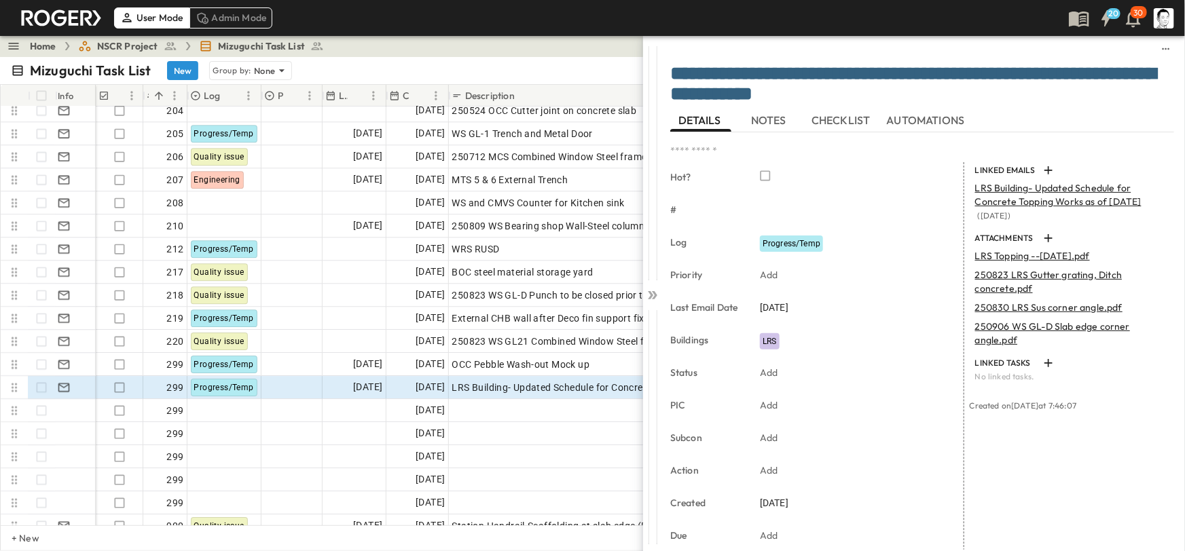
click at [649, 293] on icon at bounding box center [653, 296] width 14 height 14
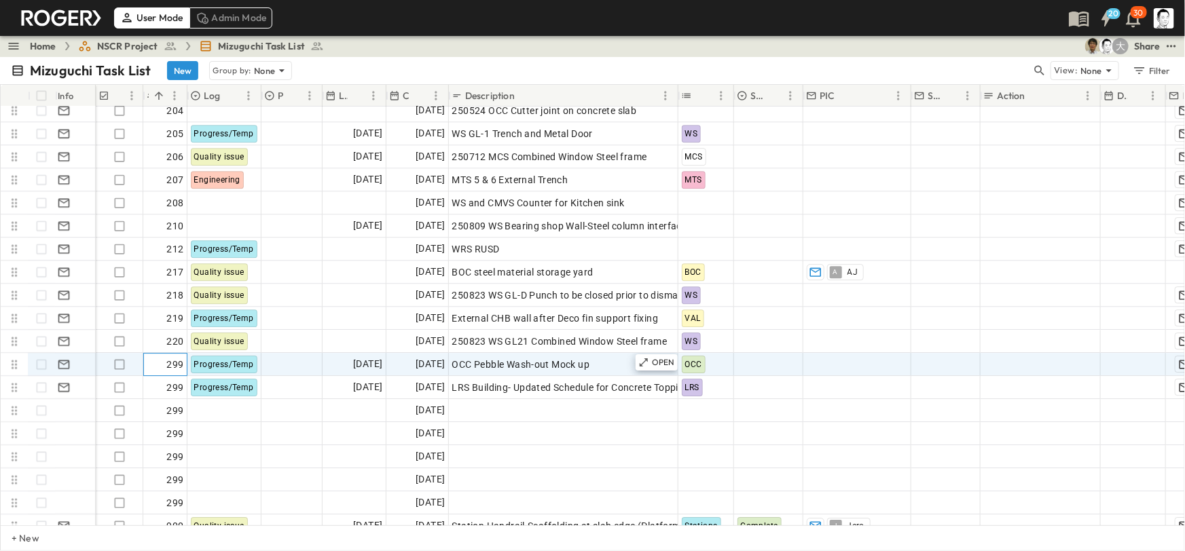
click at [177, 366] on span "299" at bounding box center [174, 365] width 17 height 14
type input "***"
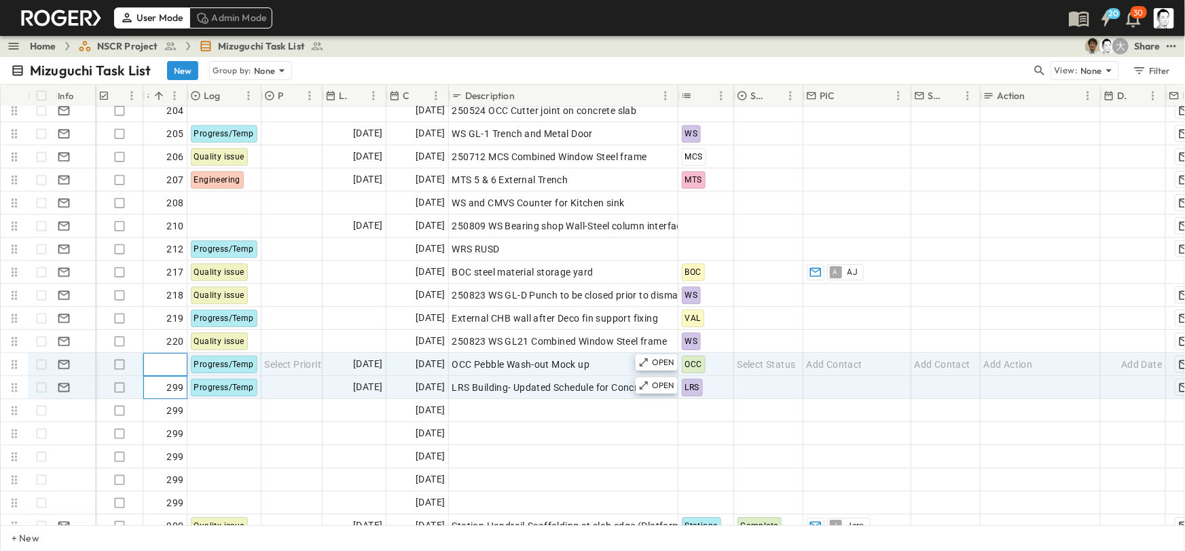
click at [172, 390] on span "299" at bounding box center [174, 388] width 17 height 14
type input "***"
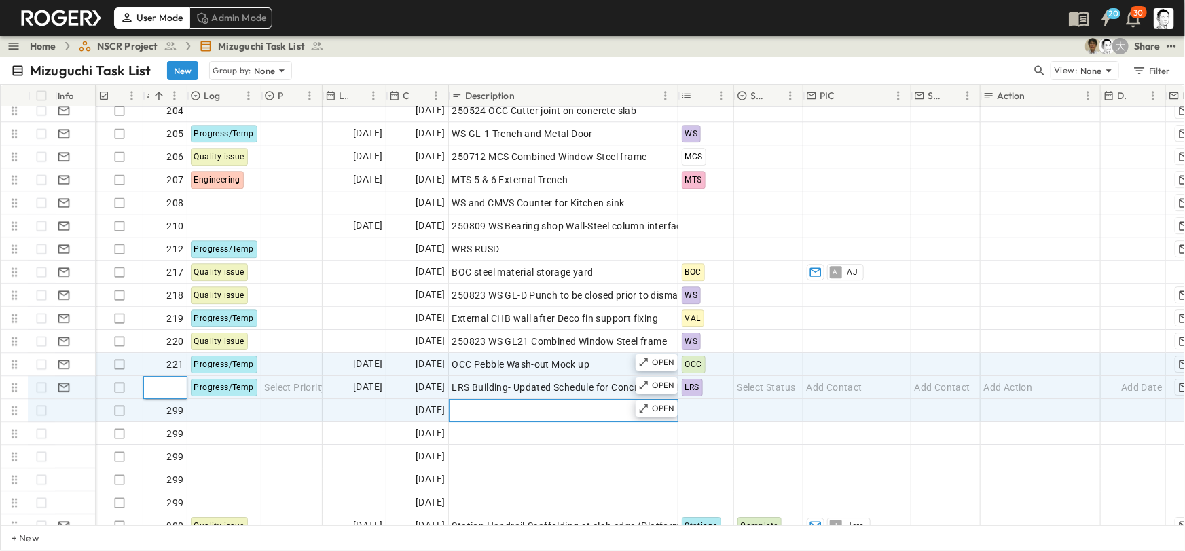
click at [487, 410] on span "Add Description" at bounding box center [487, 411] width 71 height 14
